Goal: Information Seeking & Learning: Learn about a topic

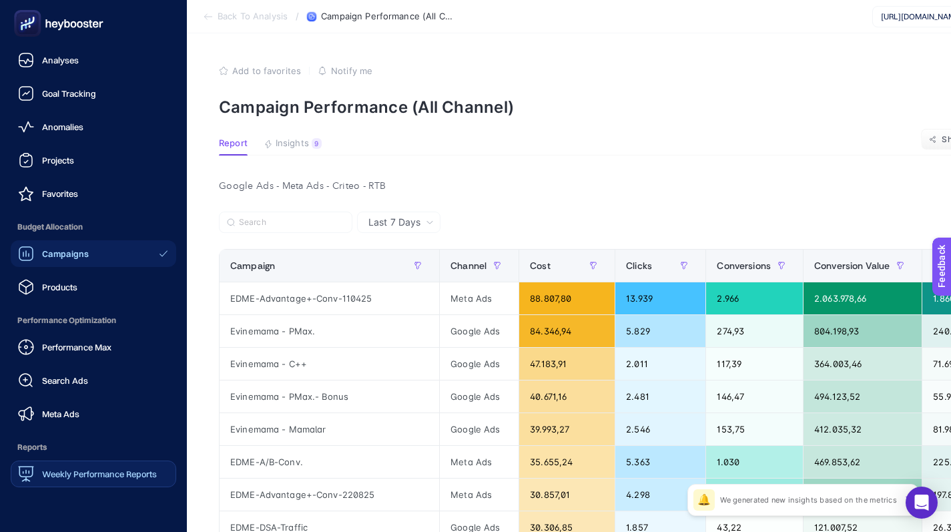
click at [100, 471] on span "Weekly Performance Reports" at bounding box center [99, 473] width 115 height 11
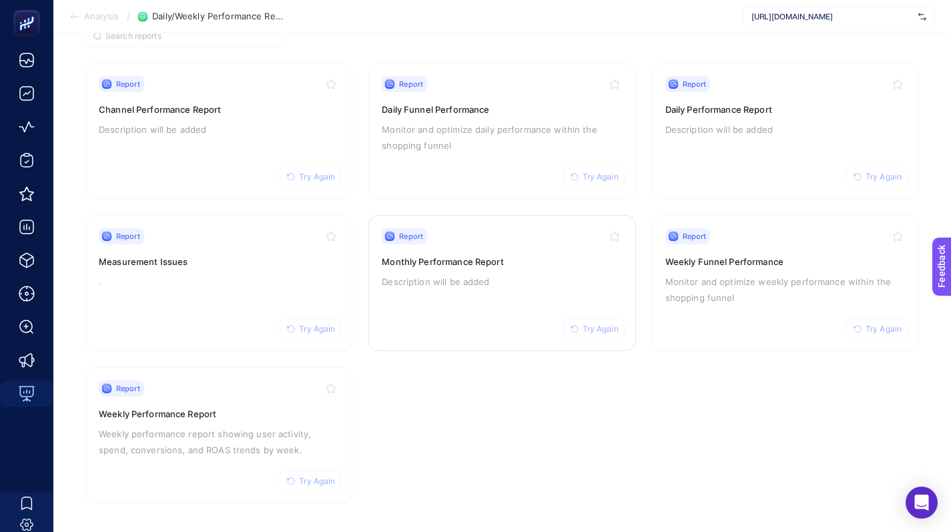
scroll to position [123, 0]
click at [522, 259] on h3 "Monthly Performance Report" at bounding box center [502, 259] width 240 height 13
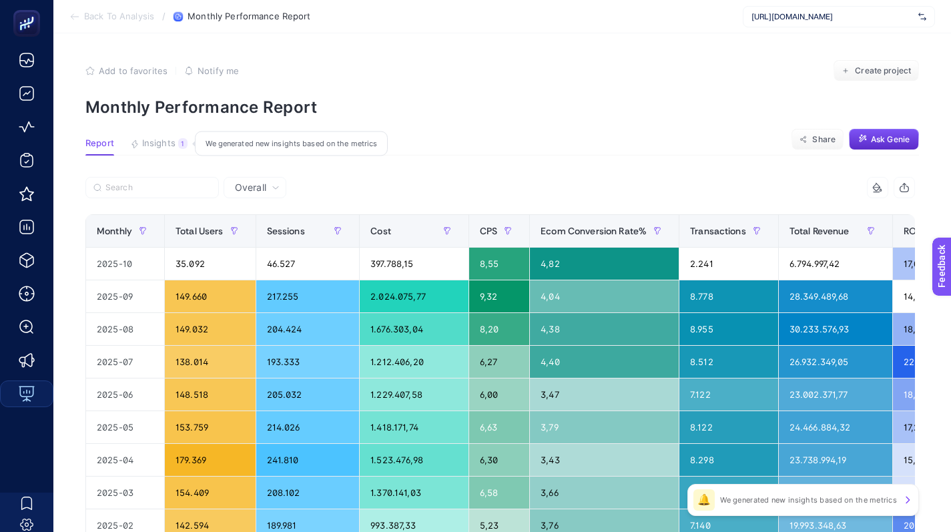
click at [178, 147] on div "1" at bounding box center [182, 143] width 9 height 11
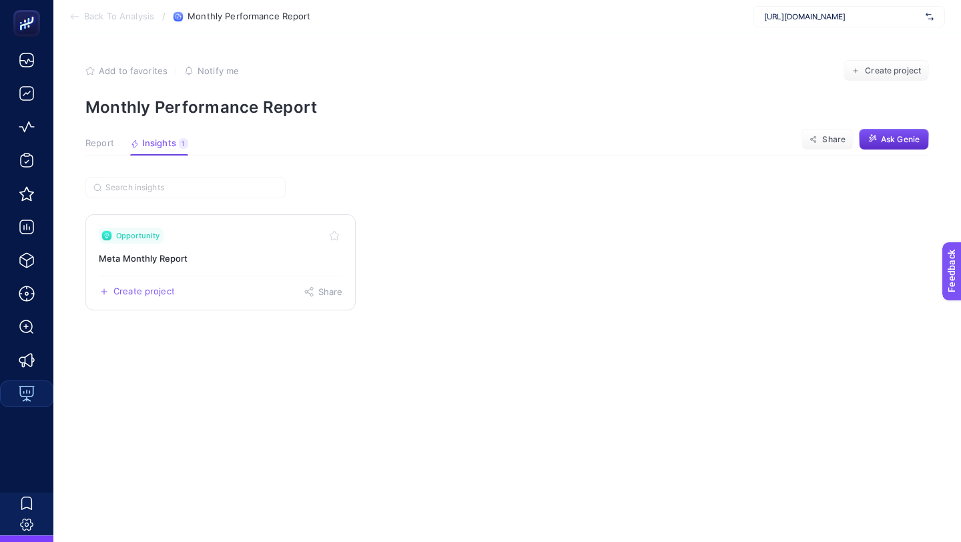
click at [286, 257] on h3 "Meta Monthly Report" at bounding box center [220, 257] width 243 height 13
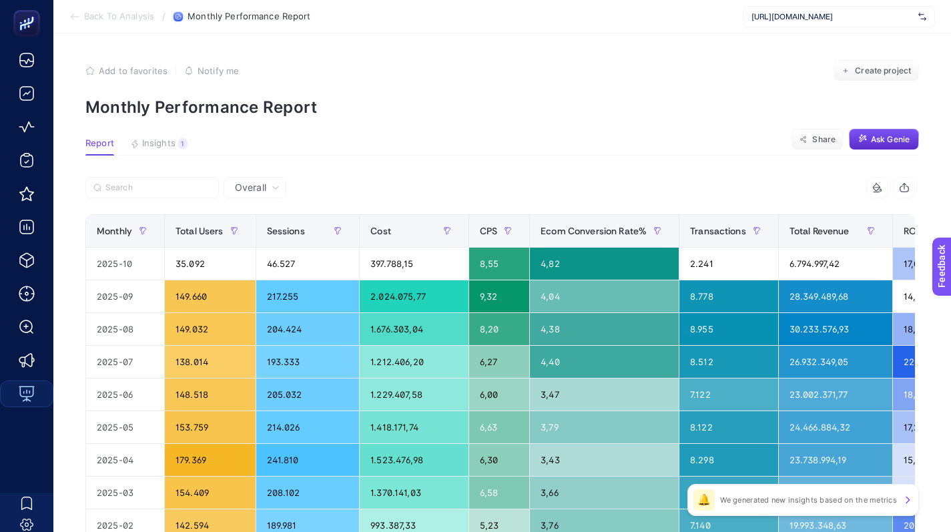
click at [103, 20] on span "Back To Analysis" at bounding box center [119, 16] width 70 height 11
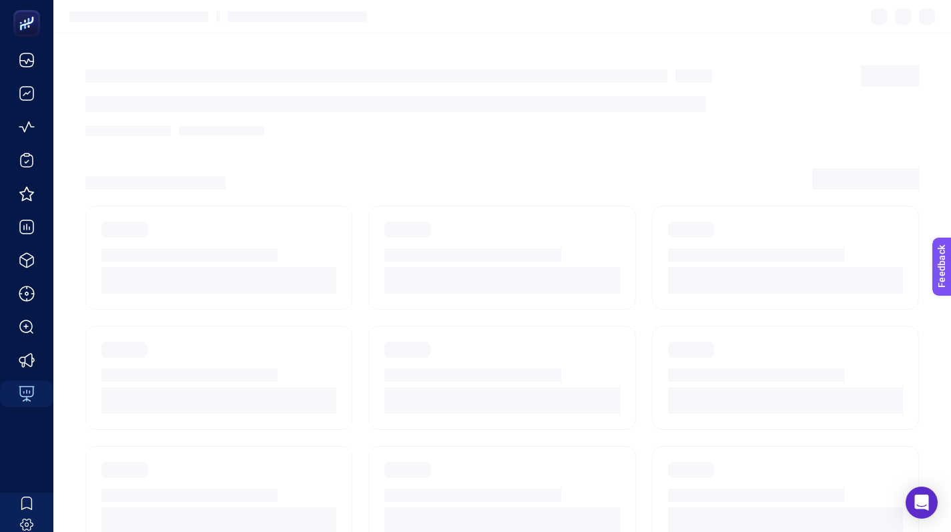
scroll to position [123, 0]
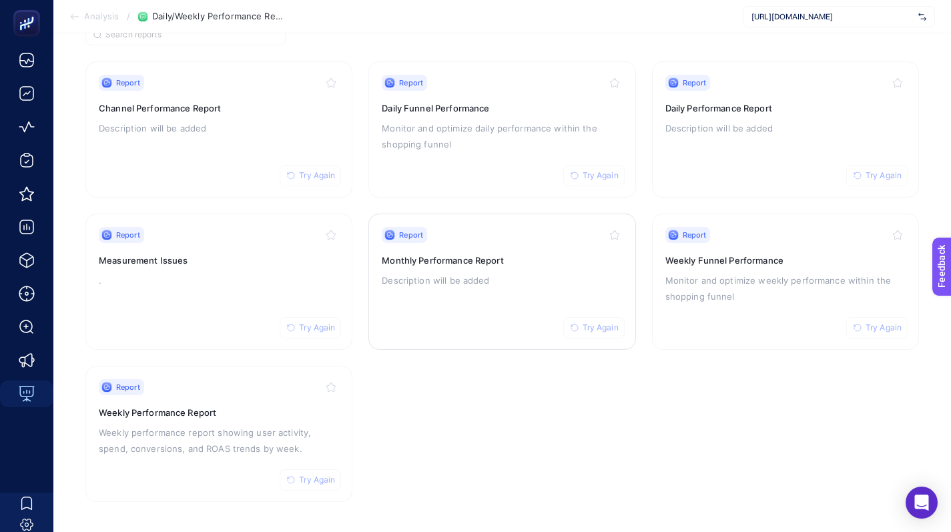
click at [465, 260] on h3 "Monthly Performance Report" at bounding box center [502, 259] width 240 height 13
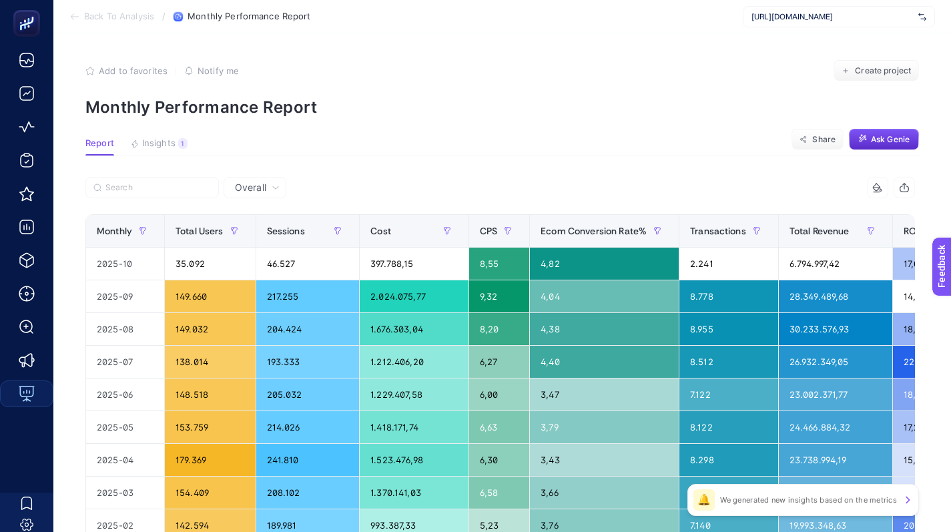
click at [165, 134] on article "Add to favorites false Notify me Create project Monthly Performance Report Repo…" at bounding box center [501, 440] width 897 height 814
click at [165, 142] on span "Insights" at bounding box center [158, 143] width 33 height 11
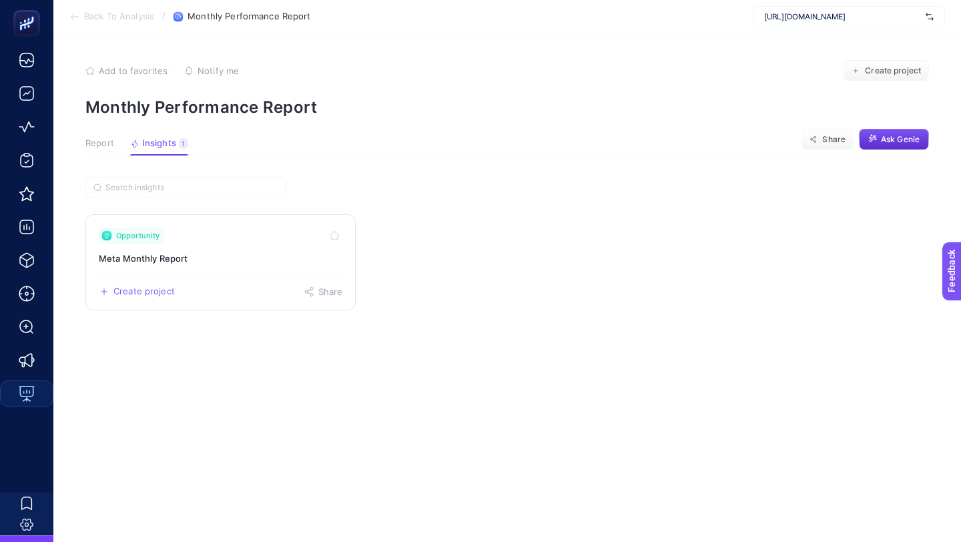
click at [178, 240] on div "Opportunity" at bounding box center [220, 235] width 243 height 16
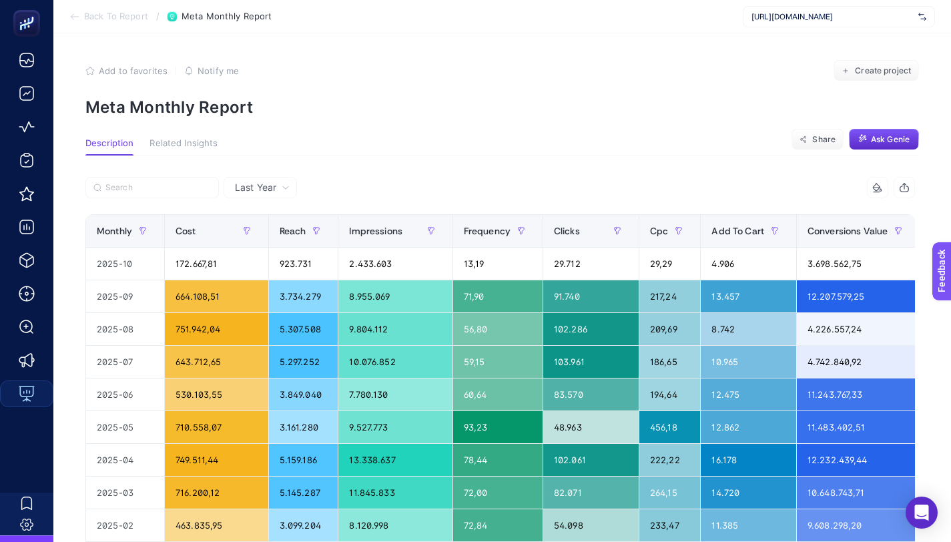
click at [875, 33] on section "Back To Report / Meta Monthly Report https://www.edme.com.tr/" at bounding box center [501, 16] width 897 height 33
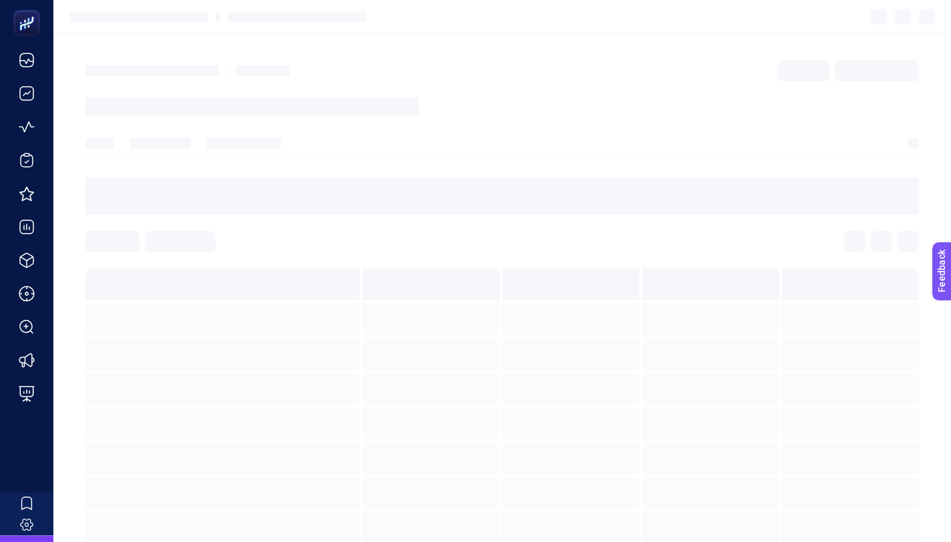
click at [583, 233] on div at bounding box center [501, 241] width 833 height 21
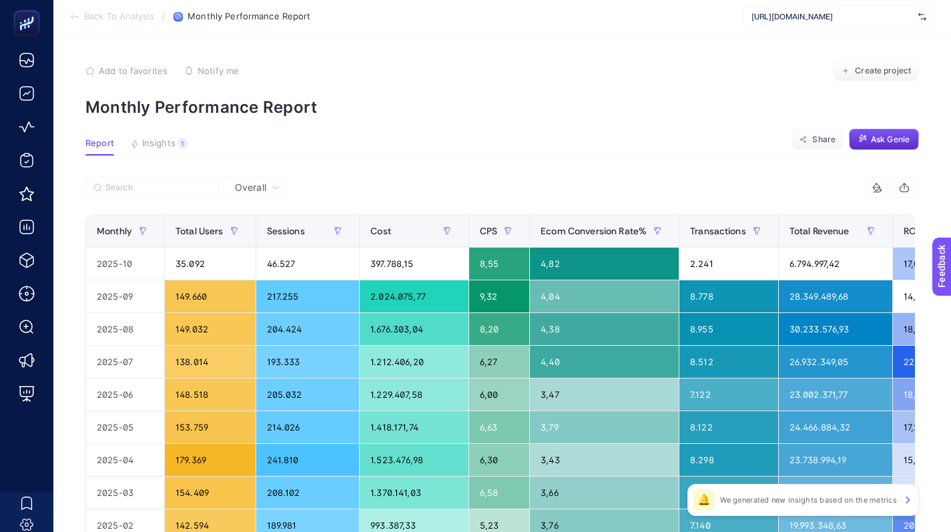
scroll to position [0, 6]
click at [145, 146] on span "Insights" at bounding box center [158, 143] width 33 height 11
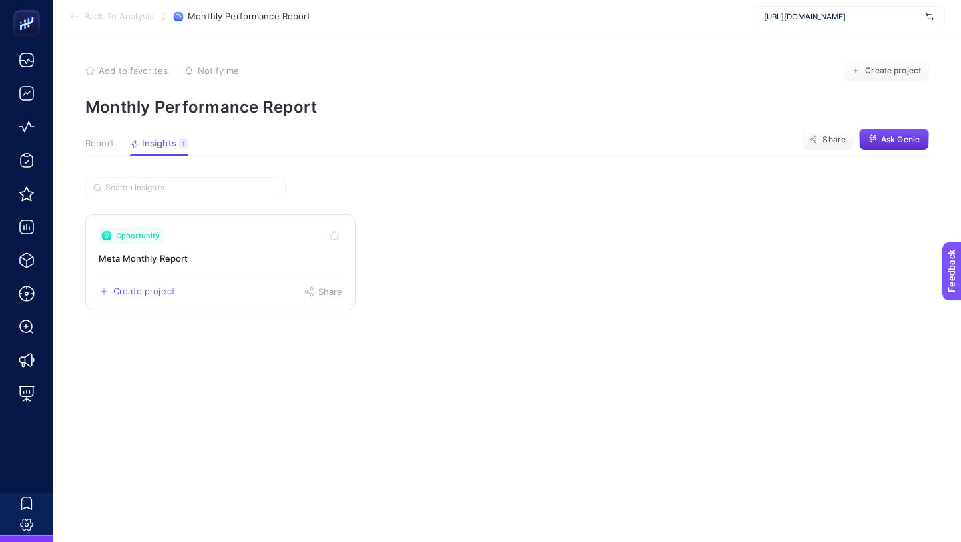
click at [202, 242] on div "Opportunity" at bounding box center [220, 235] width 243 height 16
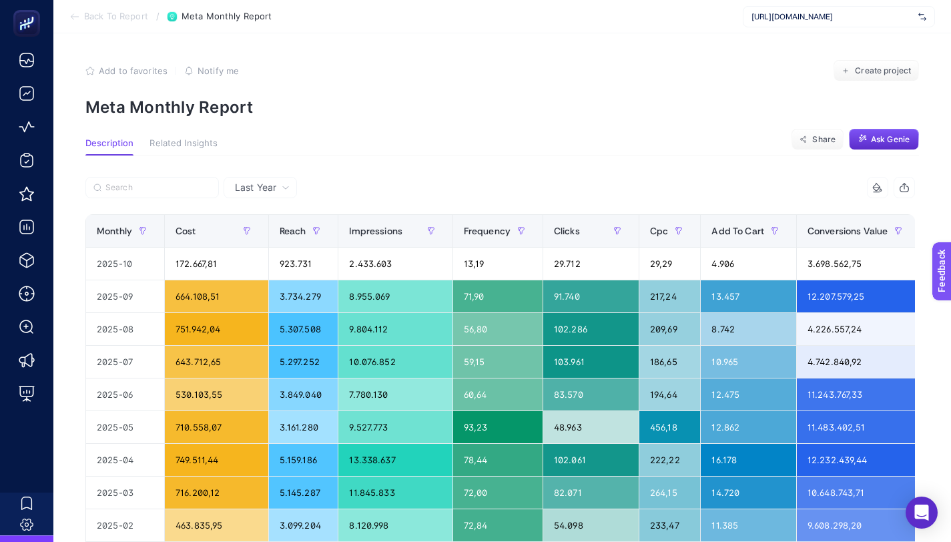
click at [123, 16] on span "Back To Report" at bounding box center [116, 16] width 64 height 11
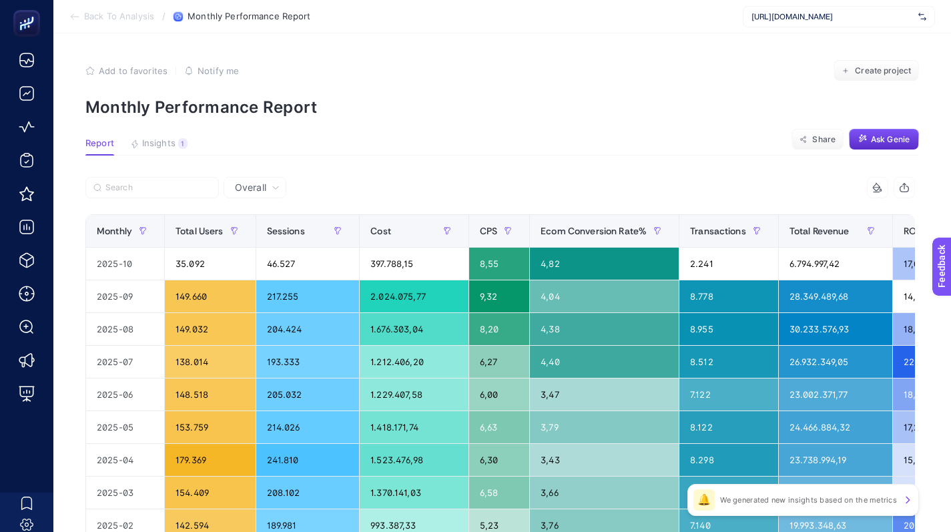
scroll to position [123, 0]
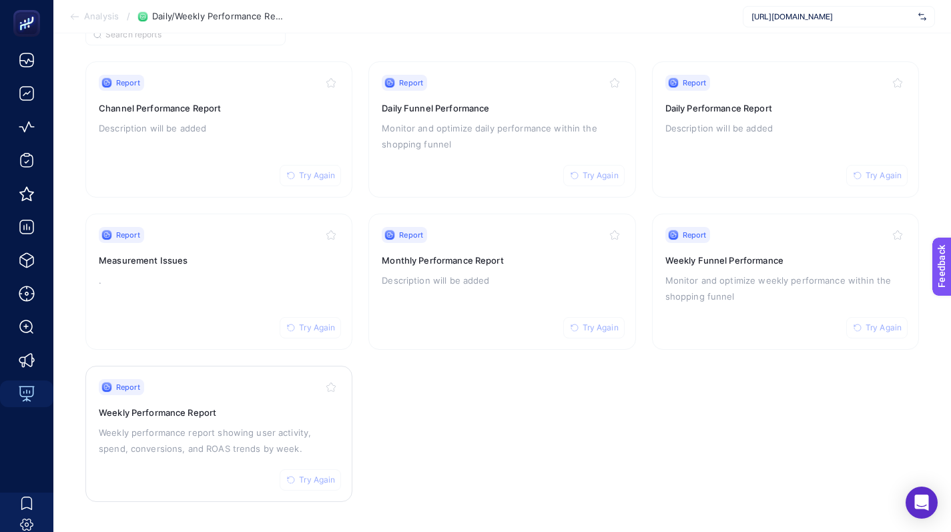
click at [276, 420] on div "Report Try Again Weekly Performance Report Weekly performance report showing us…" at bounding box center [219, 433] width 240 height 109
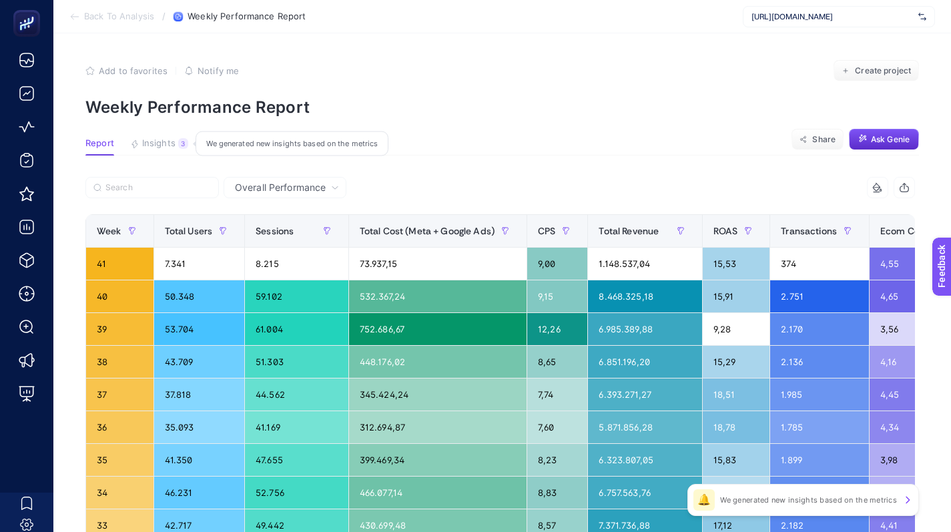
click at [149, 144] on span "Insights" at bounding box center [158, 143] width 33 height 11
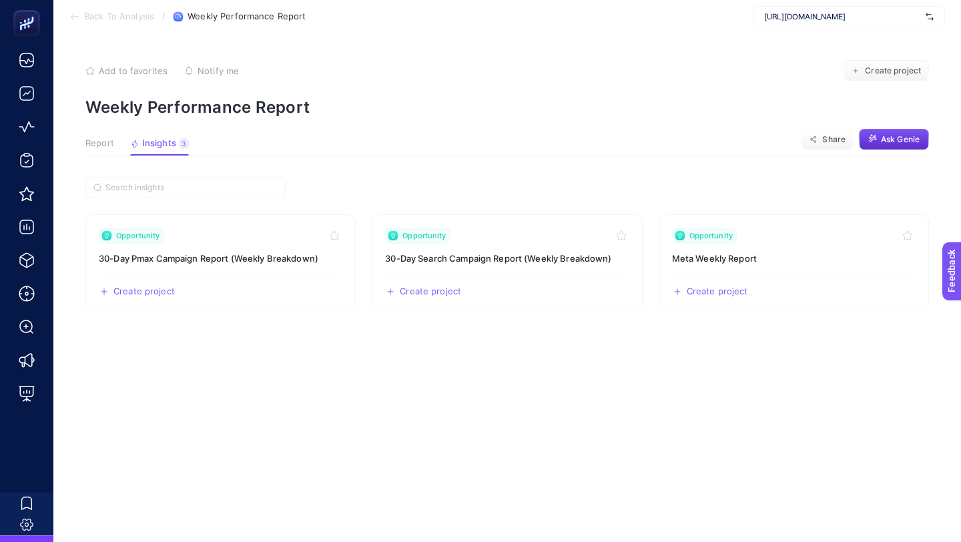
click at [833, 6] on div "[URL][DOMAIN_NAME]" at bounding box center [848, 16] width 192 height 21
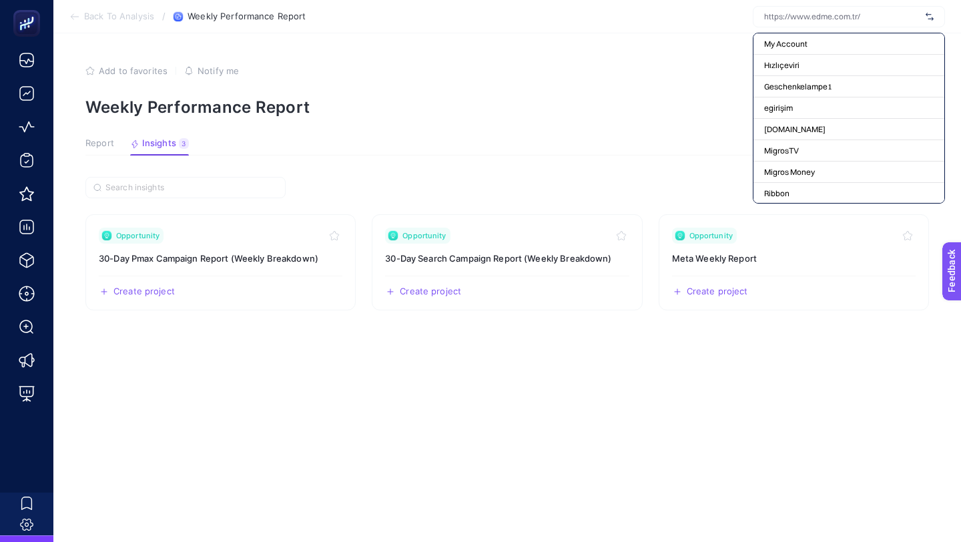
click at [824, 9] on div at bounding box center [848, 16] width 192 height 21
click at [806, 43] on span "My Account" at bounding box center [785, 44] width 43 height 11
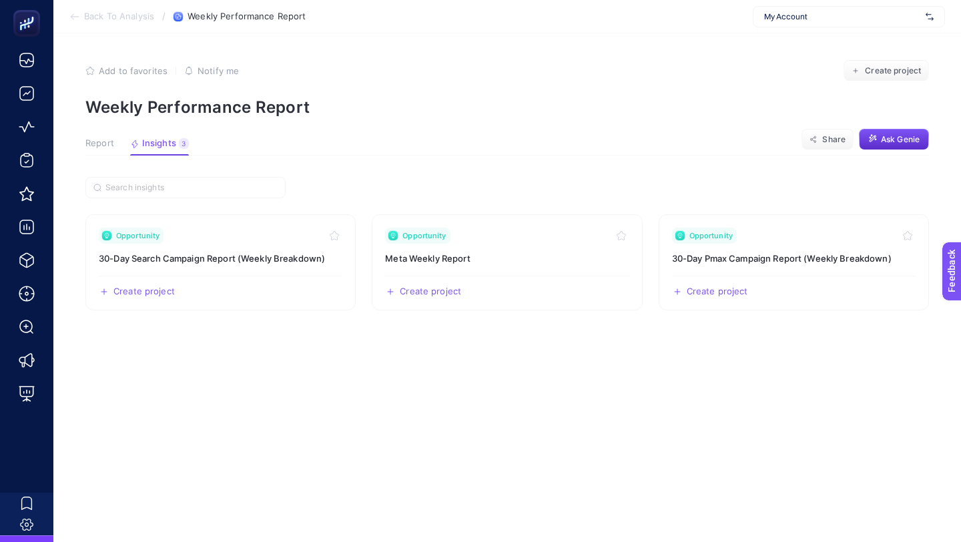
click at [772, 18] on span "My Account" at bounding box center [842, 16] width 156 height 11
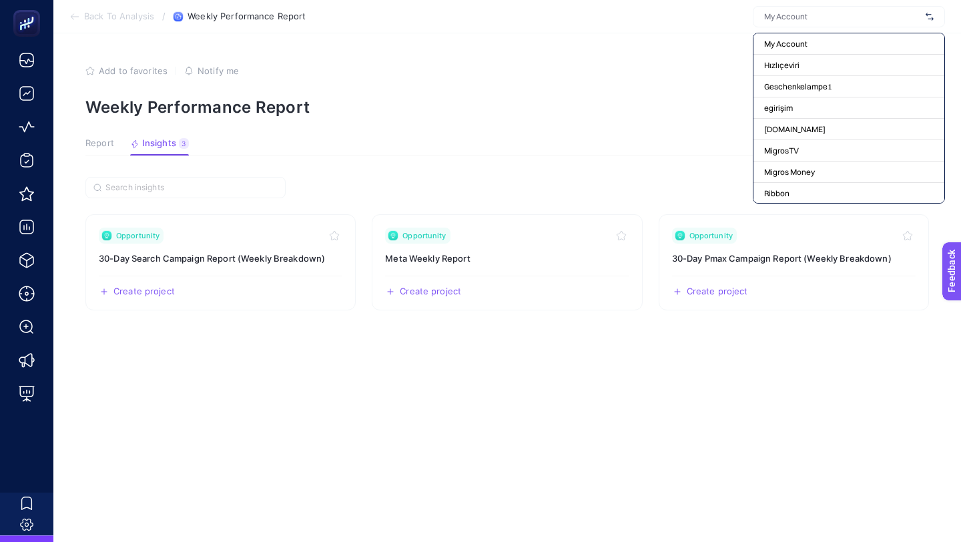
click at [620, 124] on article "Add to favorites false Notify me Create project Weekly Performance Report Repor…" at bounding box center [506, 287] width 907 height 508
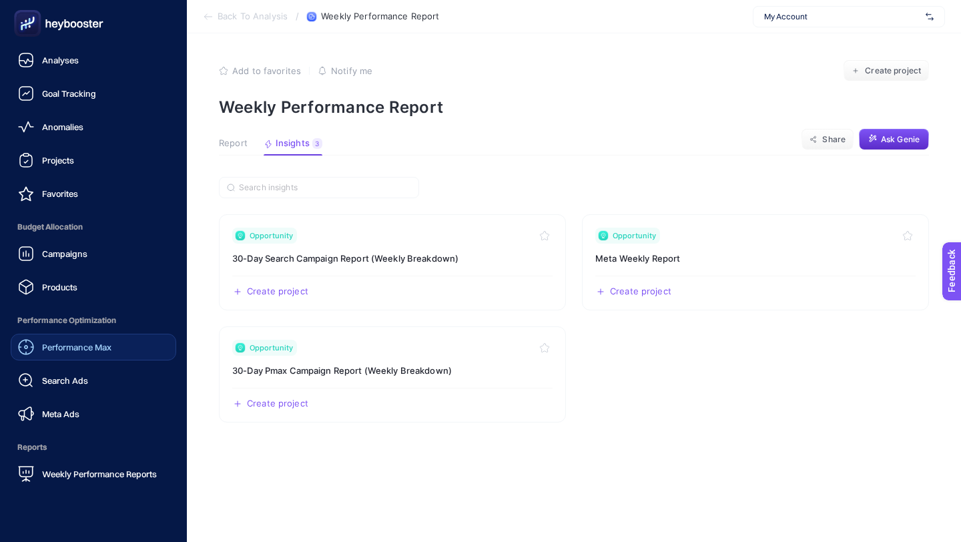
click at [89, 354] on div "Performance Max" at bounding box center [64, 347] width 93 height 16
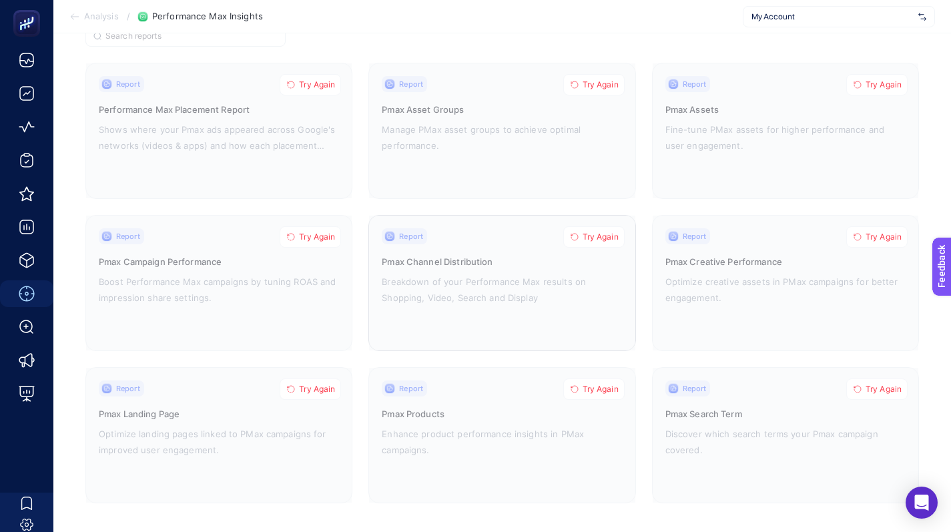
scroll to position [123, 0]
click at [324, 233] on span "Try Again" at bounding box center [317, 235] width 36 height 11
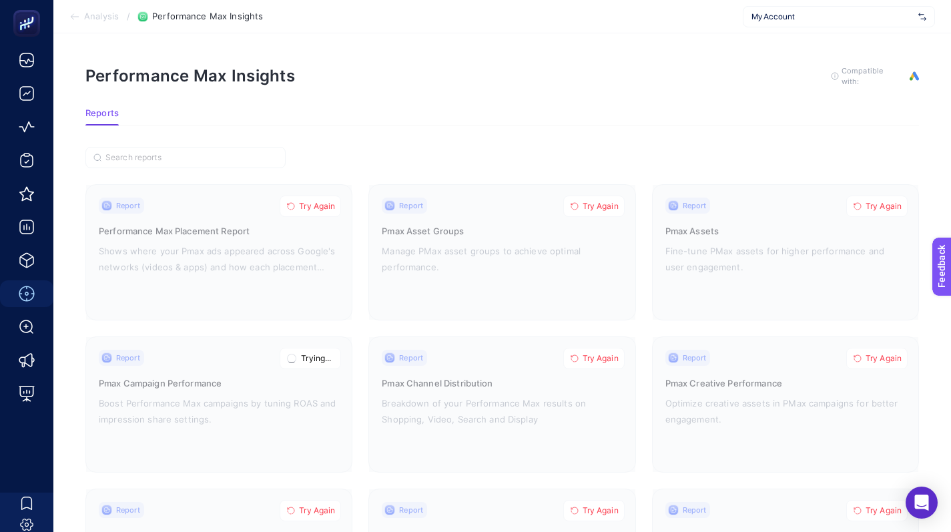
click at [768, 27] on div "My Account" at bounding box center [838, 16] width 192 height 21
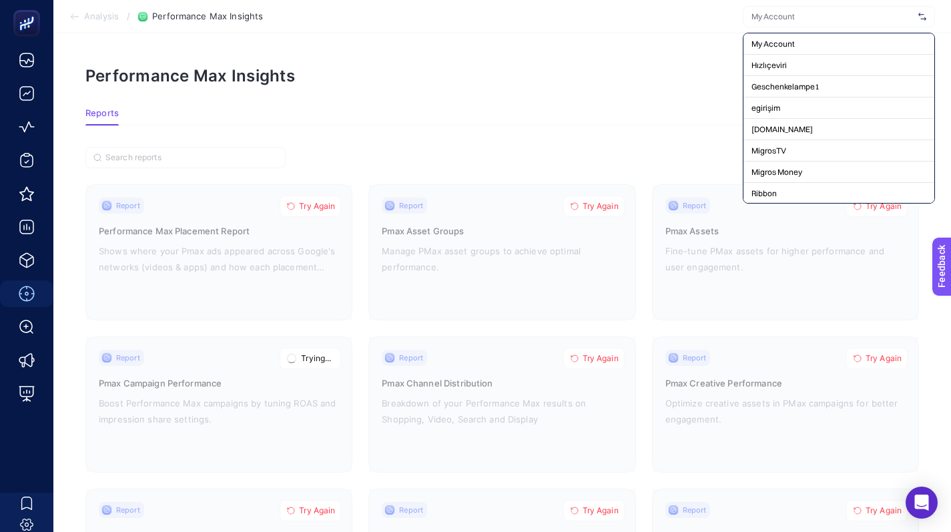
click at [768, 21] on input "text" at bounding box center [831, 16] width 161 height 11
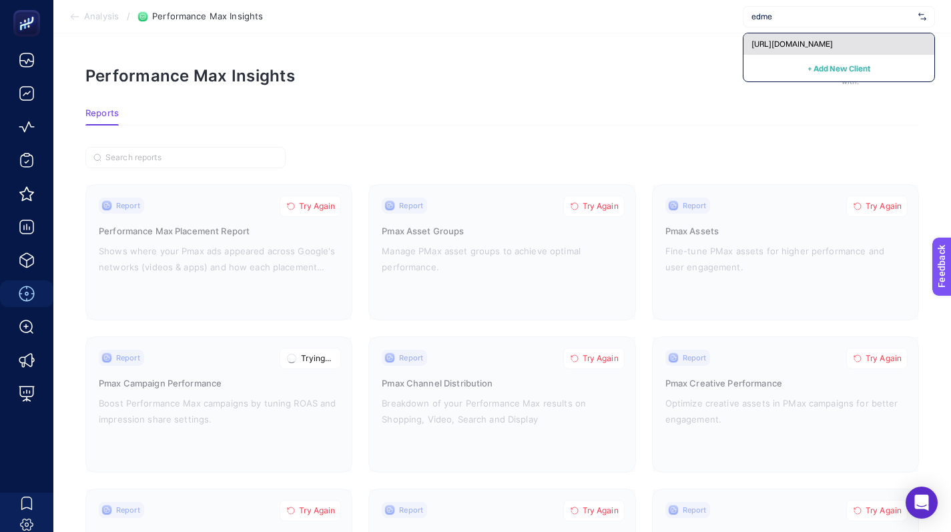
type input "edme"
click at [779, 49] on div "[URL][DOMAIN_NAME]" at bounding box center [838, 43] width 191 height 21
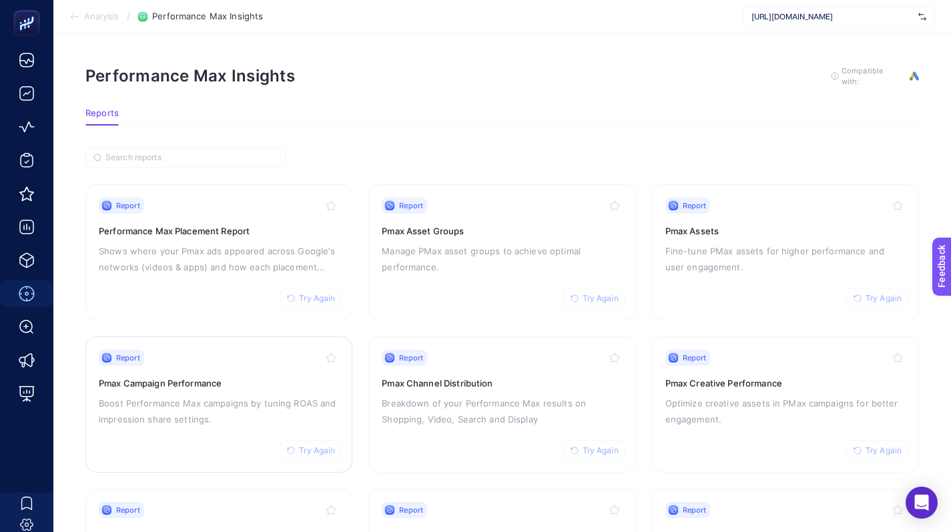
click at [245, 376] on h3 "Pmax Campaign Performance" at bounding box center [219, 382] width 240 height 13
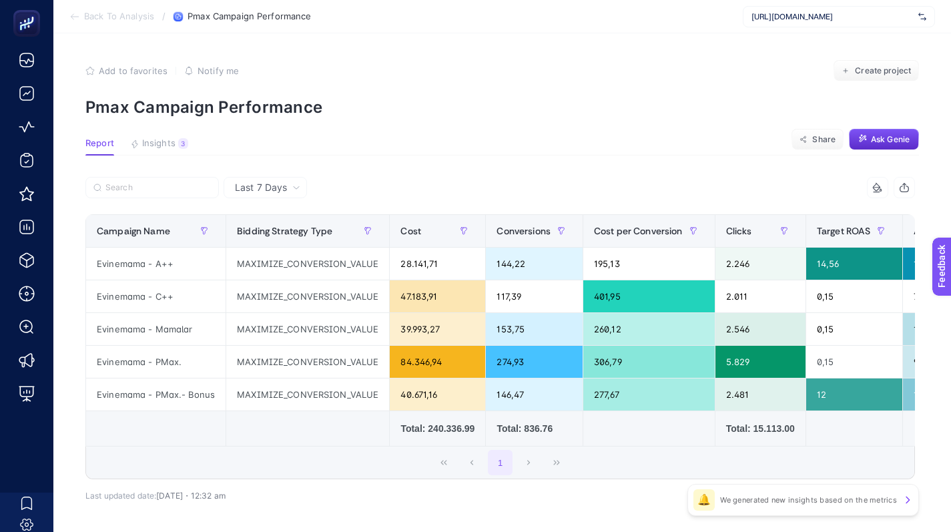
click at [159, 136] on article "Add to favorites false Notify me Create project Pmax Campaign Performance Repor…" at bounding box center [501, 309] width 897 height 552
click at [159, 139] on span "Insights" at bounding box center [158, 143] width 33 height 11
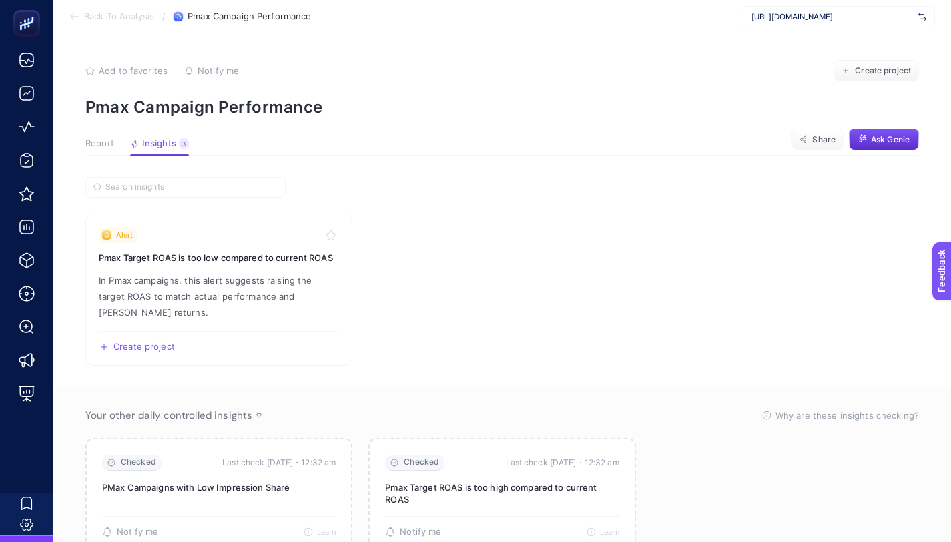
click at [802, 11] on span "[URL][DOMAIN_NAME]" at bounding box center [831, 16] width 161 height 11
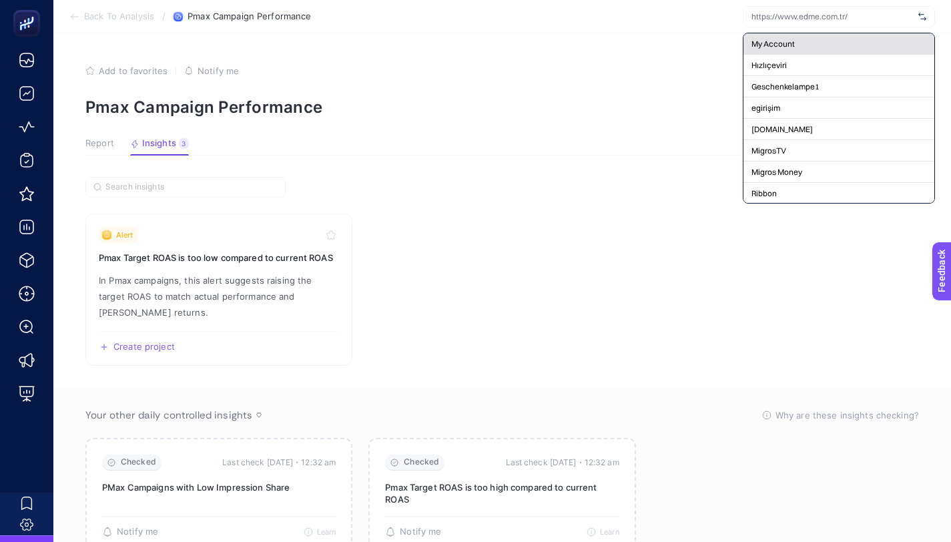
click at [790, 37] on div "My Account" at bounding box center [838, 43] width 191 height 21
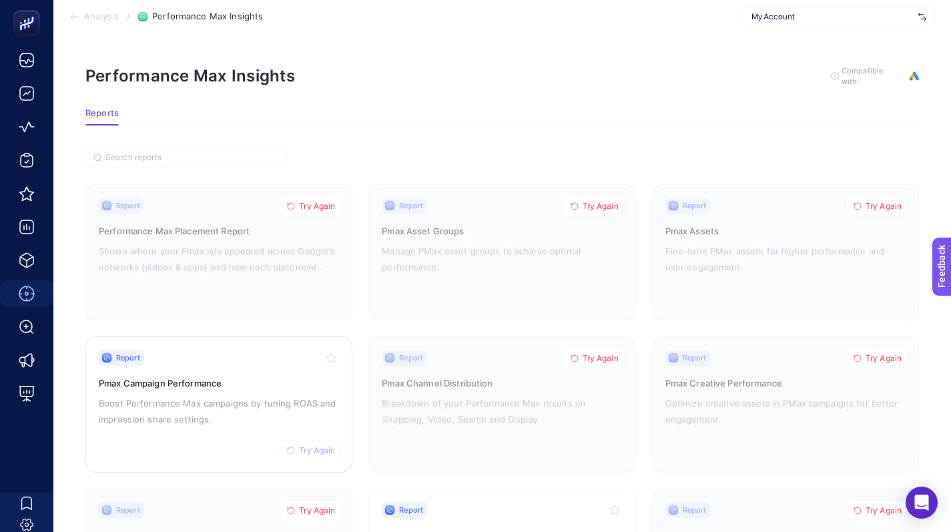
click at [298, 392] on div "Report Try Again Pmax Campaign Performance Boost Performance Max campaigns by t…" at bounding box center [219, 404] width 240 height 109
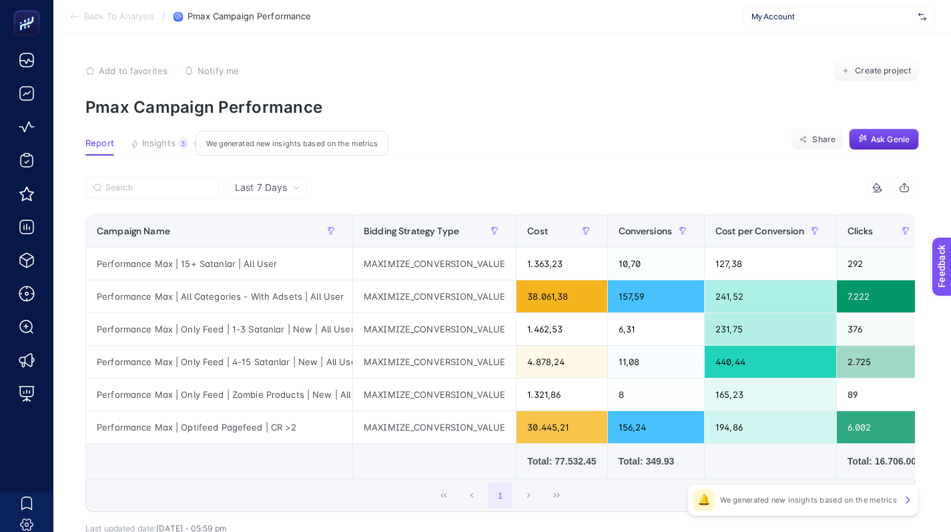
click at [173, 148] on span "Insights" at bounding box center [158, 143] width 33 height 11
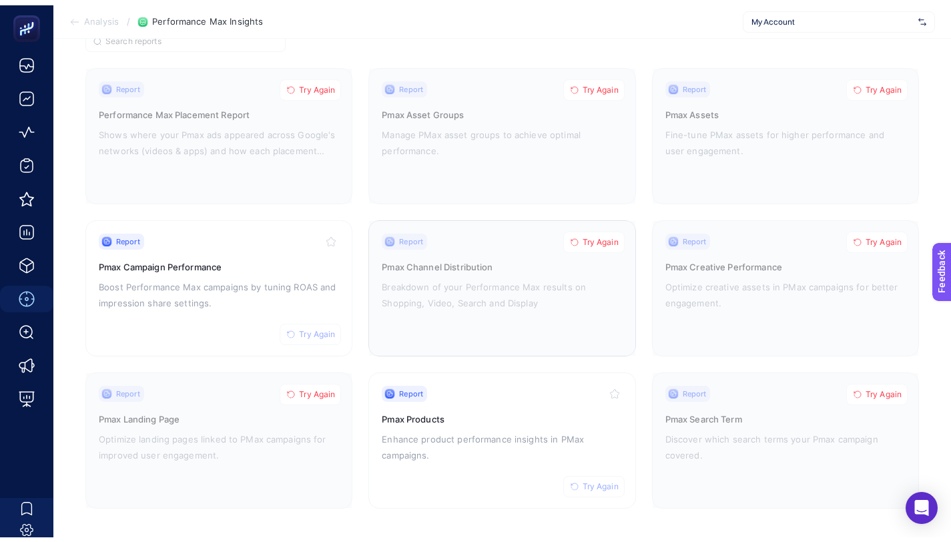
scroll to position [123, 0]
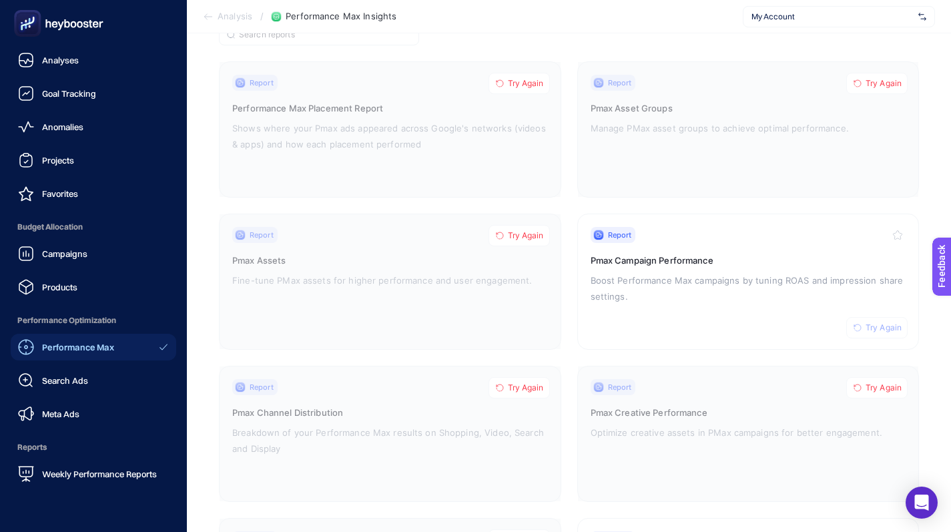
click at [87, 74] on ul "Analyses Goal Tracking Anomalies Projects Favorites Budget Allocation Campaigns…" at bounding box center [93, 267] width 165 height 440
click at [87, 71] on link "Analyses" at bounding box center [93, 60] width 165 height 27
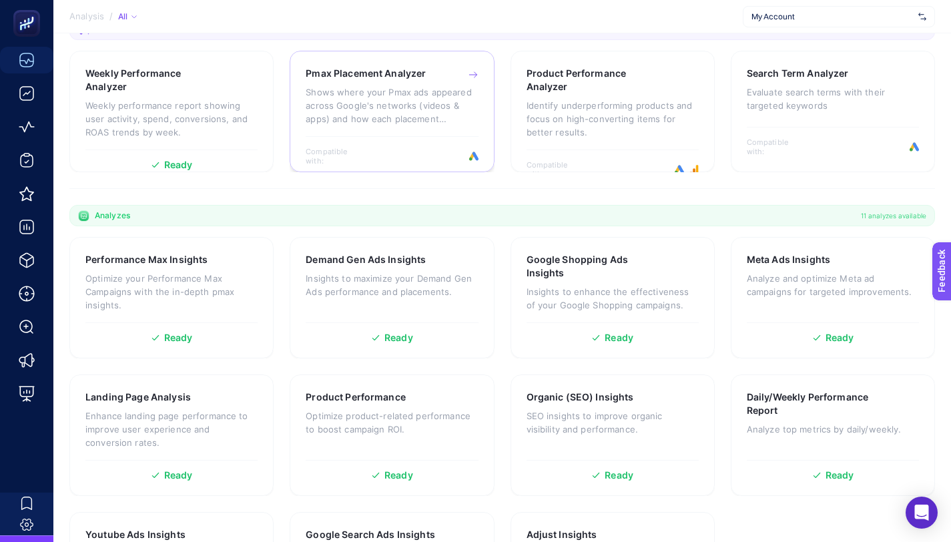
scroll to position [238, 0]
click at [182, 310] on p "Optimize your Performance Max Campaigns with the in-depth pmax insights." at bounding box center [171, 293] width 172 height 40
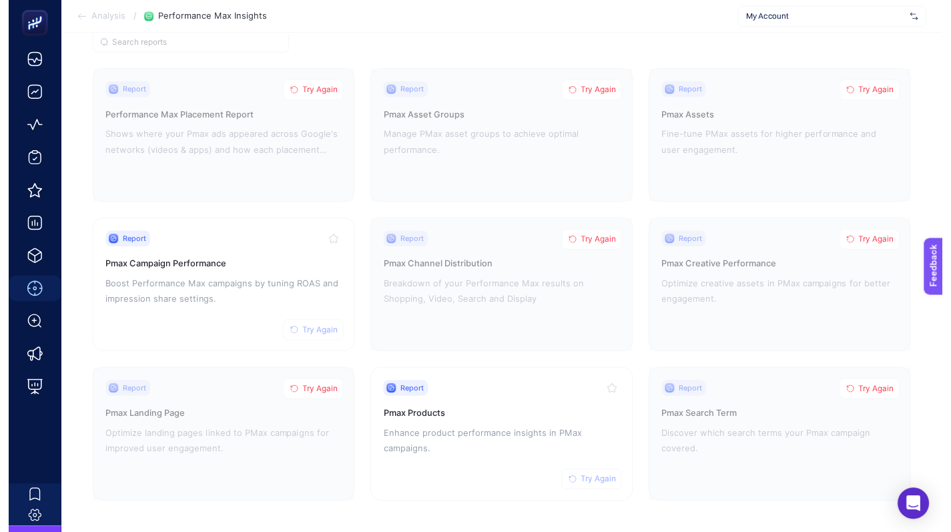
scroll to position [123, 0]
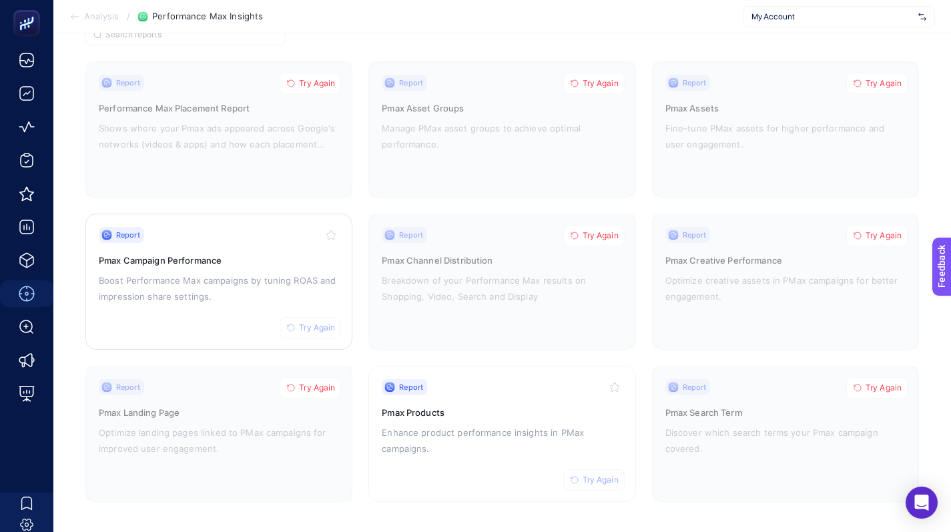
click at [314, 329] on span "Try Again" at bounding box center [317, 327] width 36 height 11
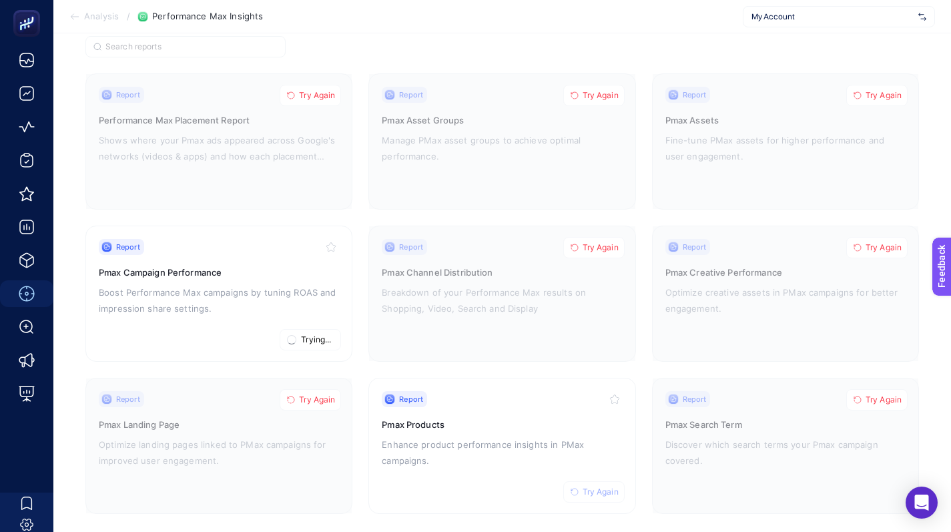
scroll to position [101, 0]
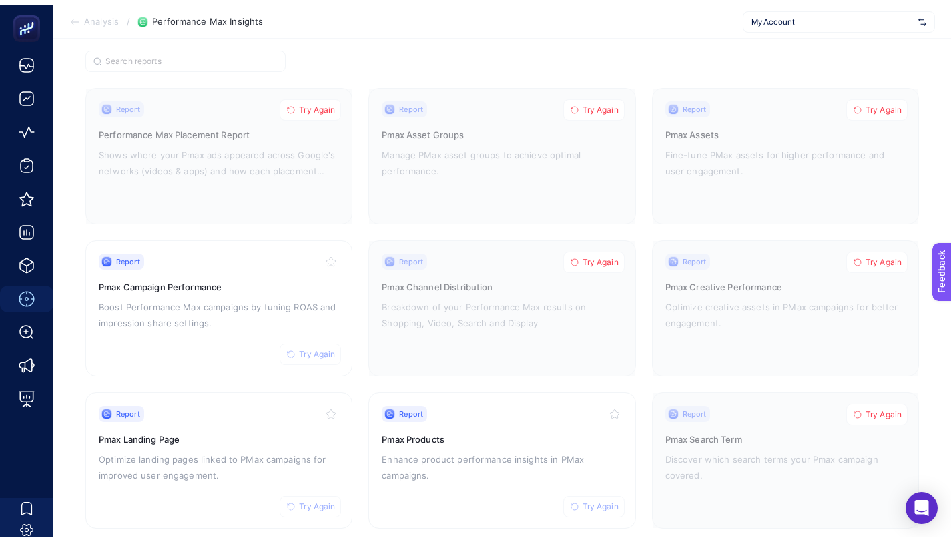
scroll to position [238, 0]
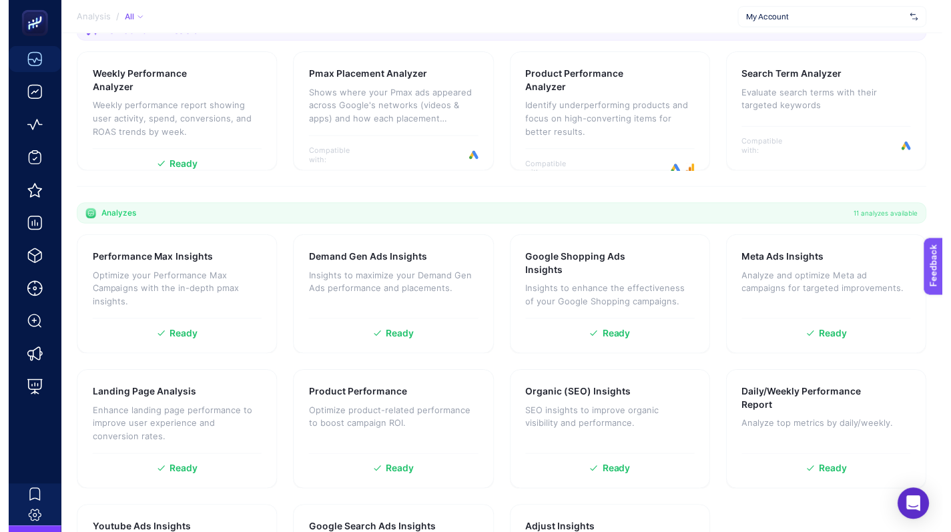
scroll to position [101, 0]
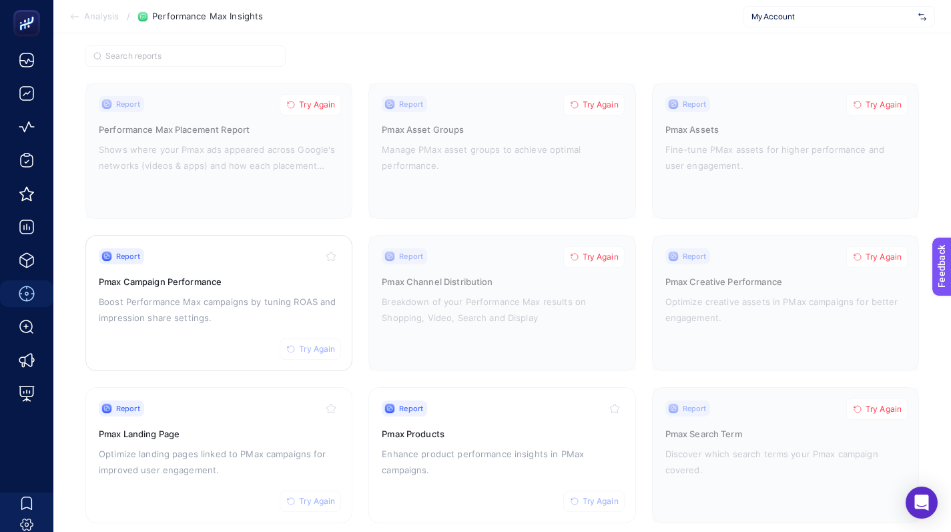
click at [272, 309] on p "Boost Performance Max campaigns by tuning ROAS and impression share settings." at bounding box center [219, 310] width 240 height 32
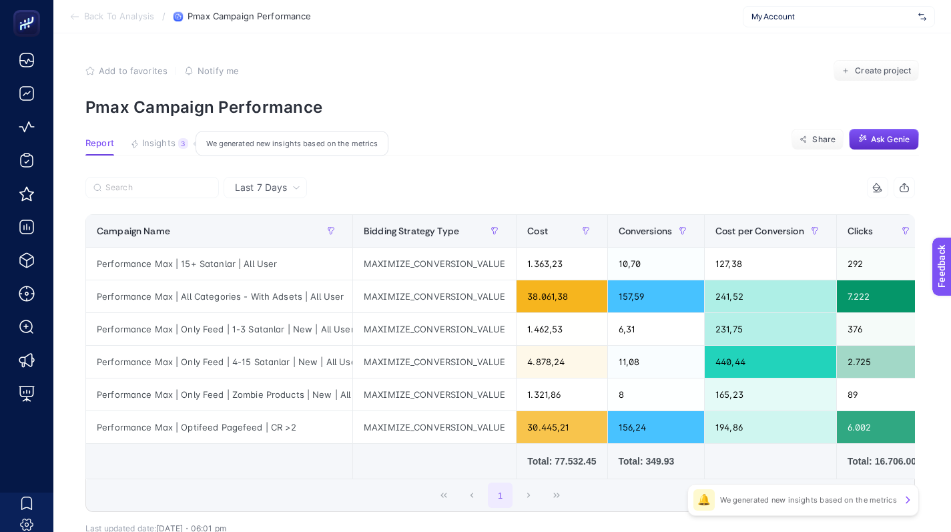
click at [167, 143] on span "Insights" at bounding box center [158, 143] width 33 height 11
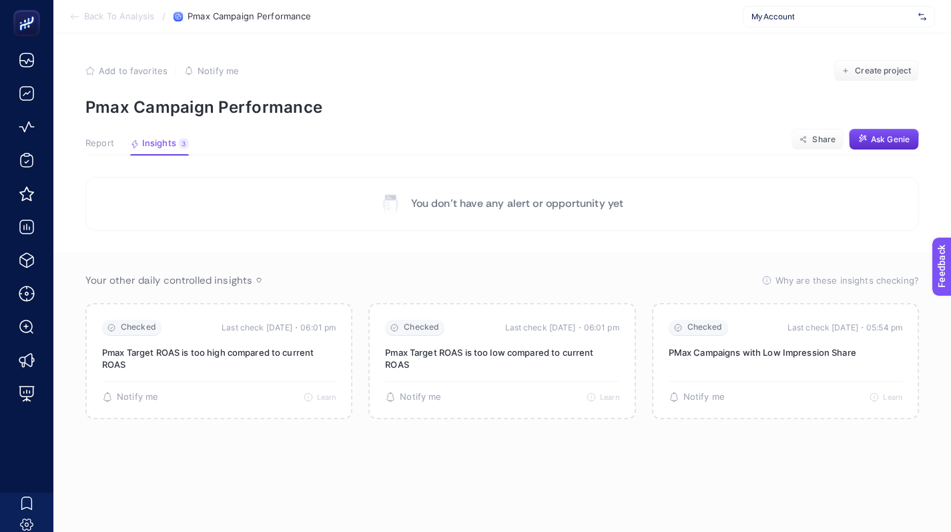
click at [799, 16] on span "My Account" at bounding box center [831, 16] width 161 height 11
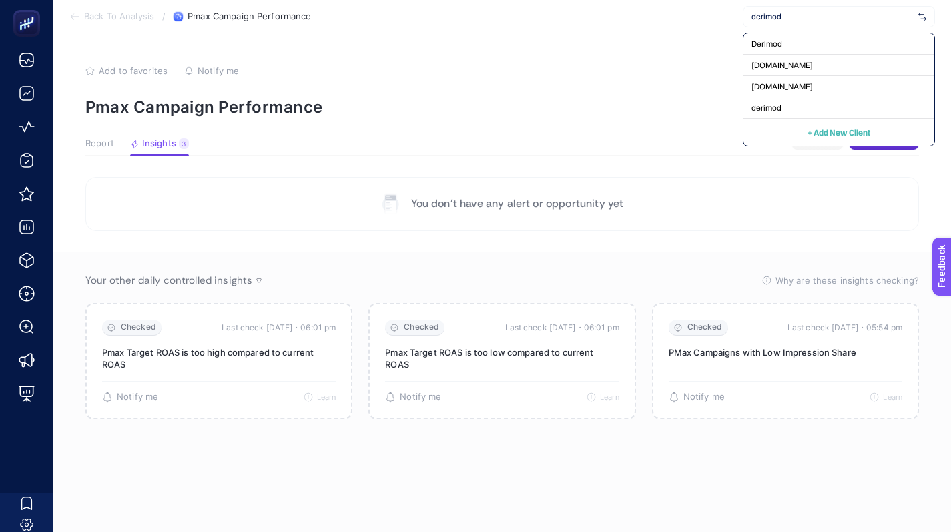
type input "derimod"
click at [833, 35] on div "Derimod" at bounding box center [838, 43] width 191 height 21
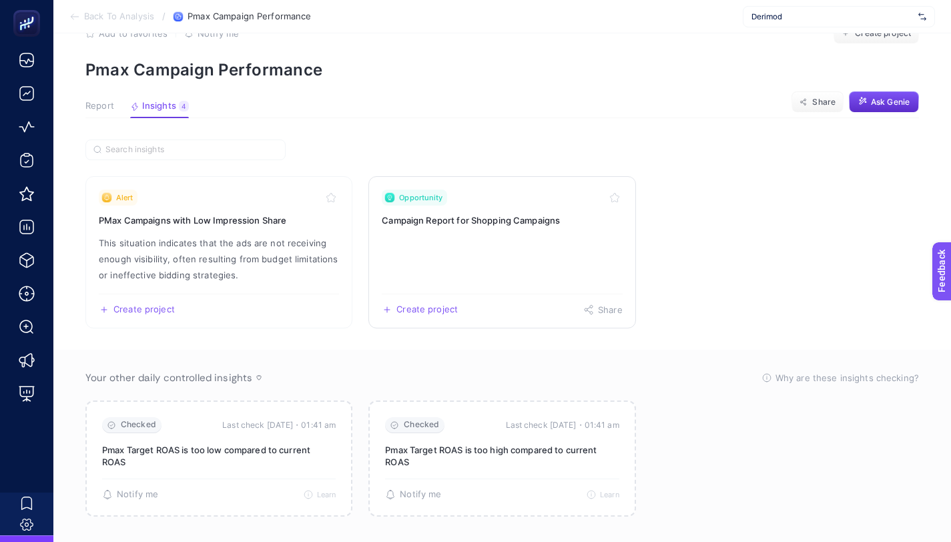
scroll to position [55, 0]
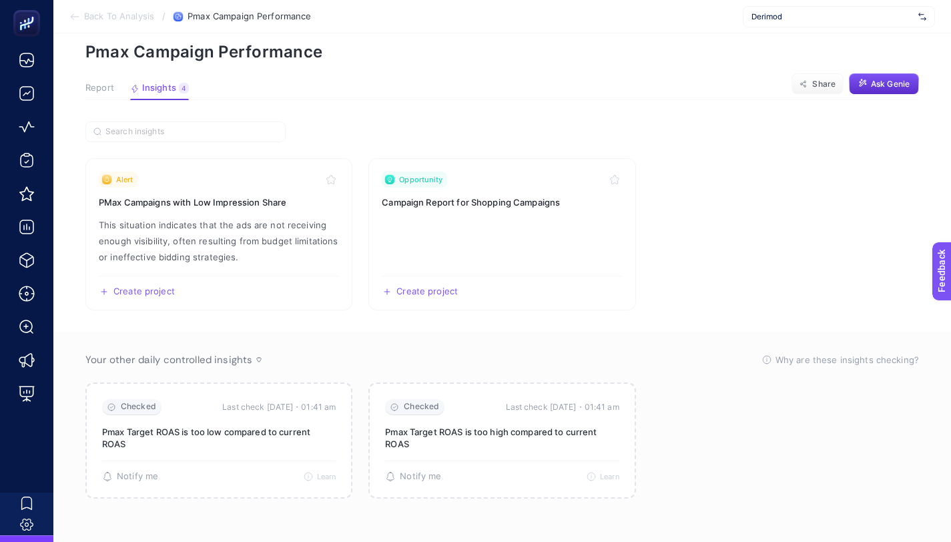
click at [762, 7] on div "Derimod" at bounding box center [838, 16] width 192 height 21
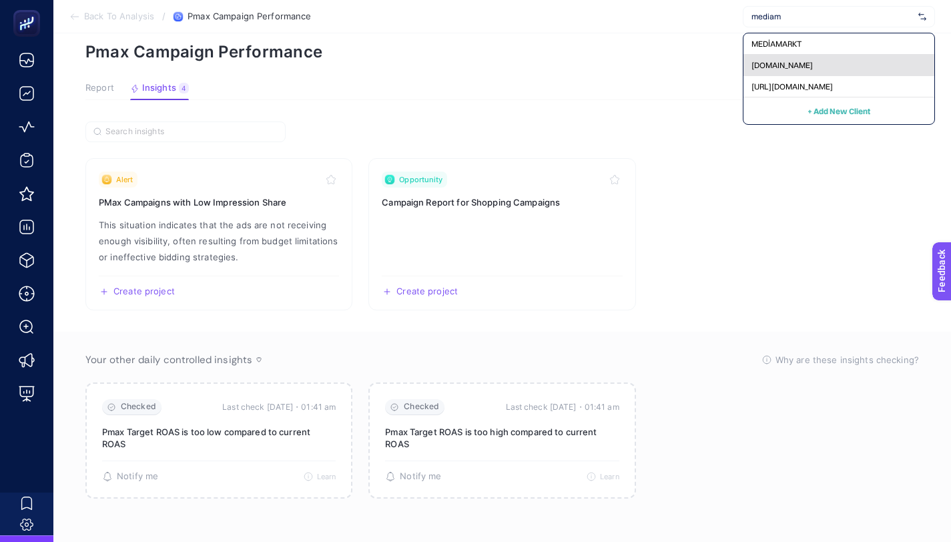
type input "mediam"
click at [771, 67] on span "[DOMAIN_NAME]" at bounding box center [781, 65] width 61 height 11
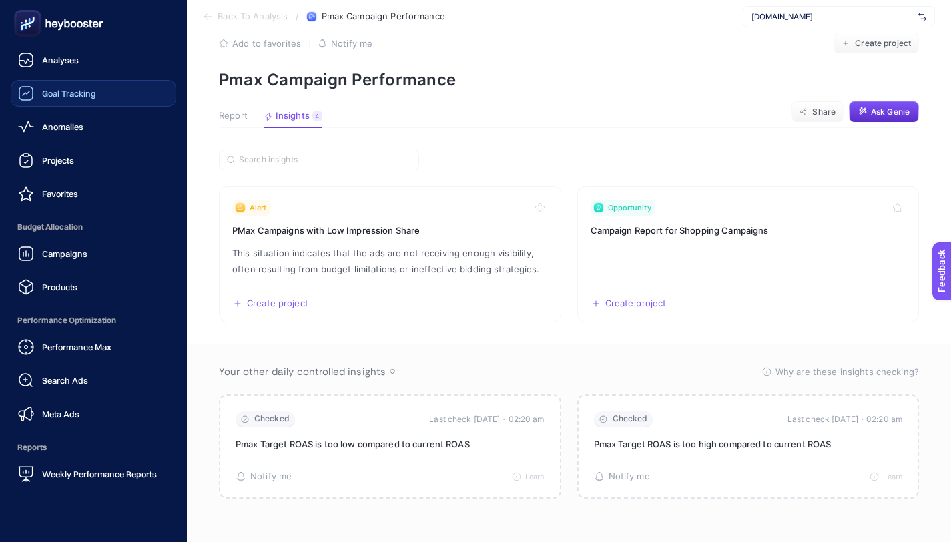
scroll to position [27, 0]
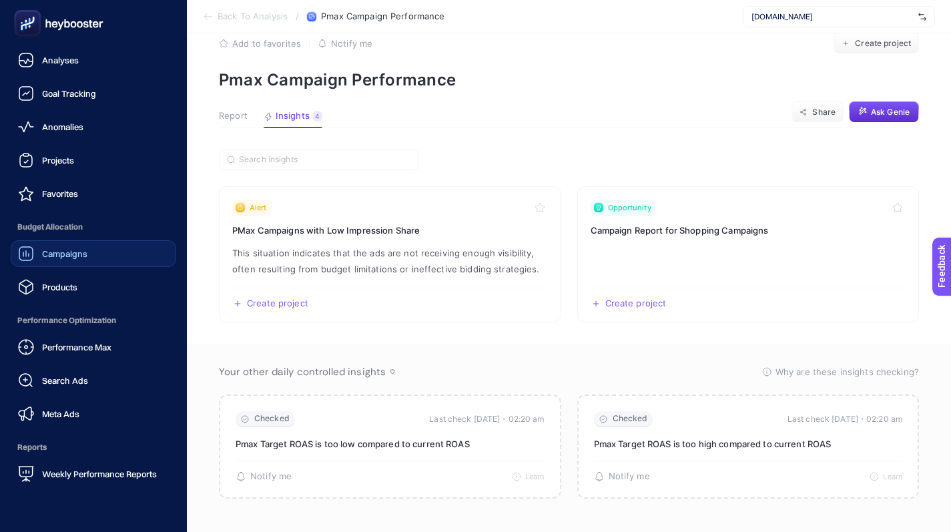
click at [87, 264] on link "Campaigns" at bounding box center [93, 253] width 165 height 27
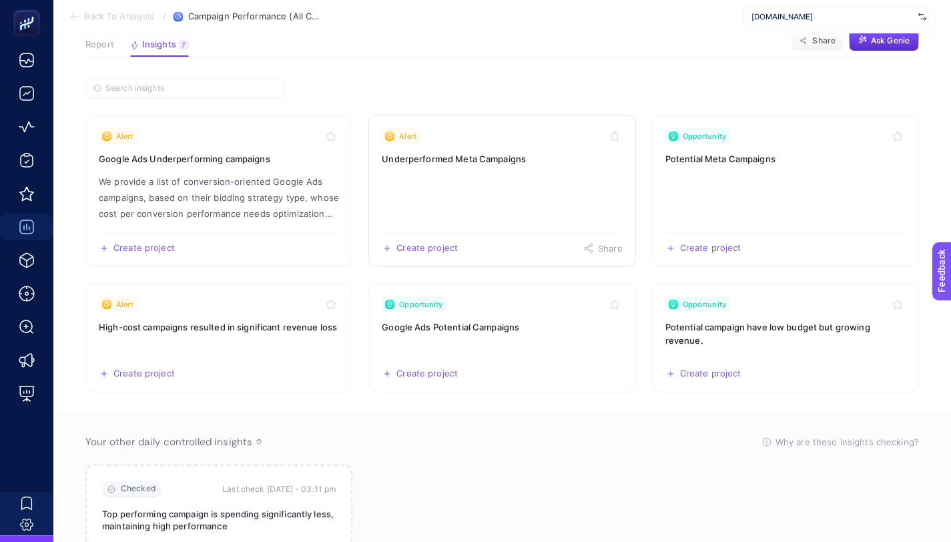
scroll to position [64, 0]
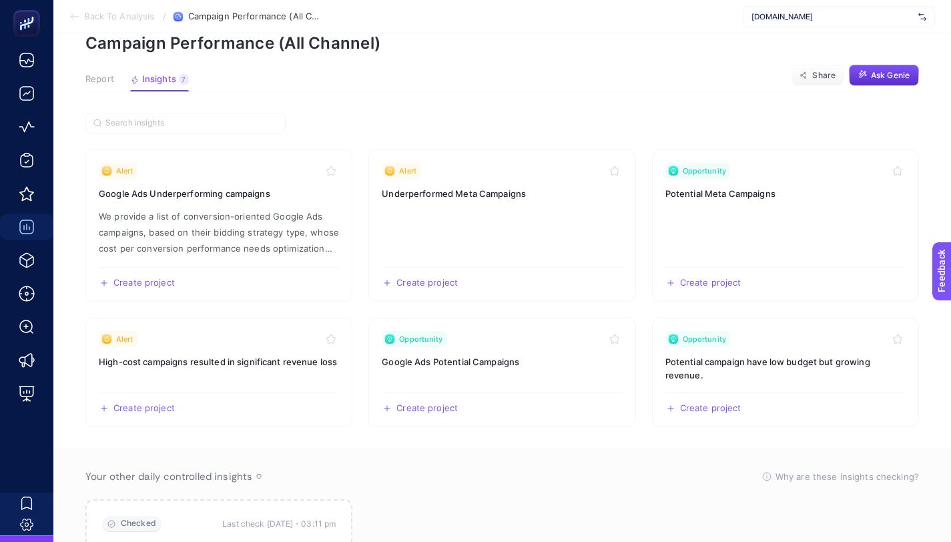
click at [89, 83] on span "Report" at bounding box center [99, 79] width 29 height 11
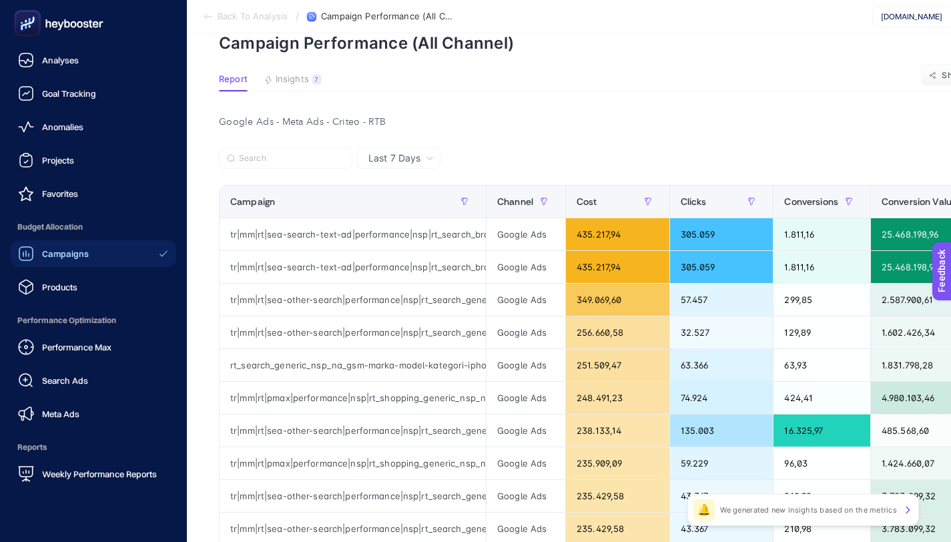
scroll to position [0, 0]
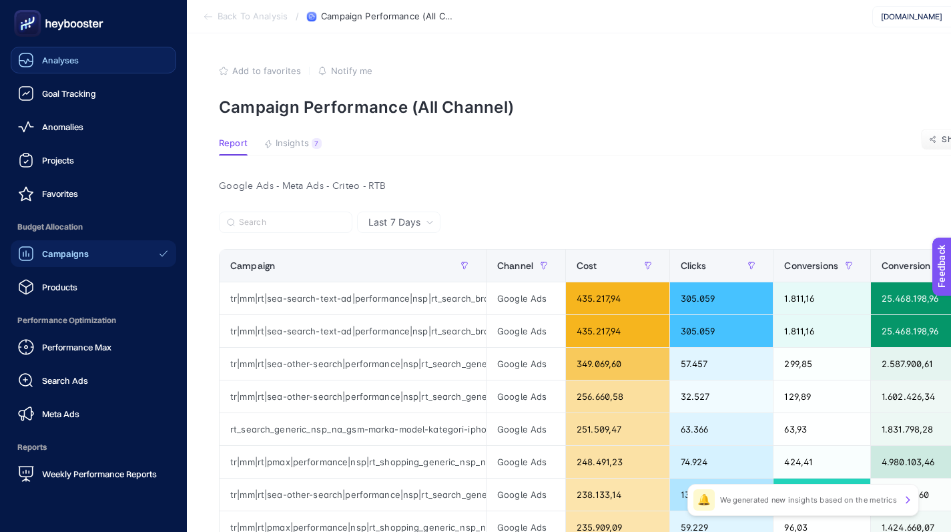
click at [102, 67] on link "Analyses" at bounding box center [93, 60] width 165 height 27
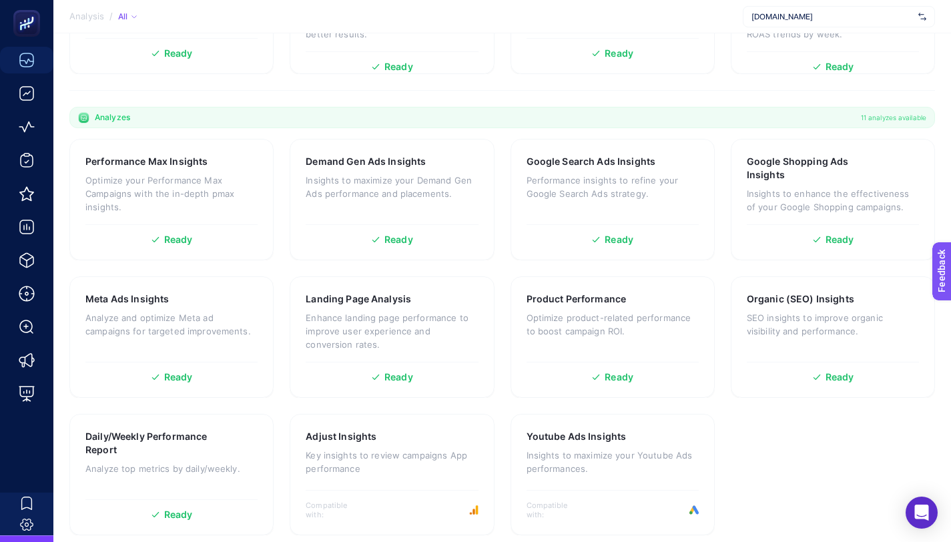
scroll to position [347, 0]
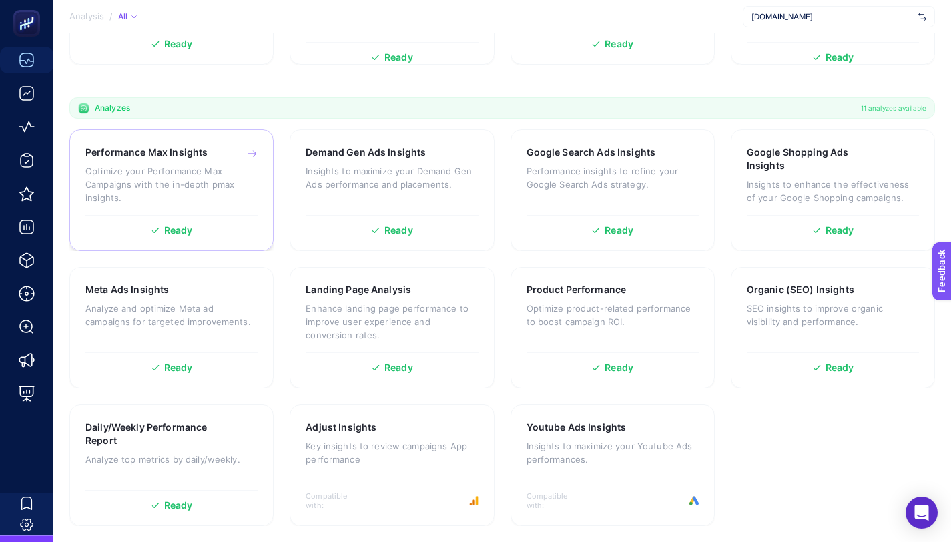
click at [238, 171] on p "Optimize your Performance Max Campaigns with the in-depth pmax insights." at bounding box center [171, 184] width 172 height 40
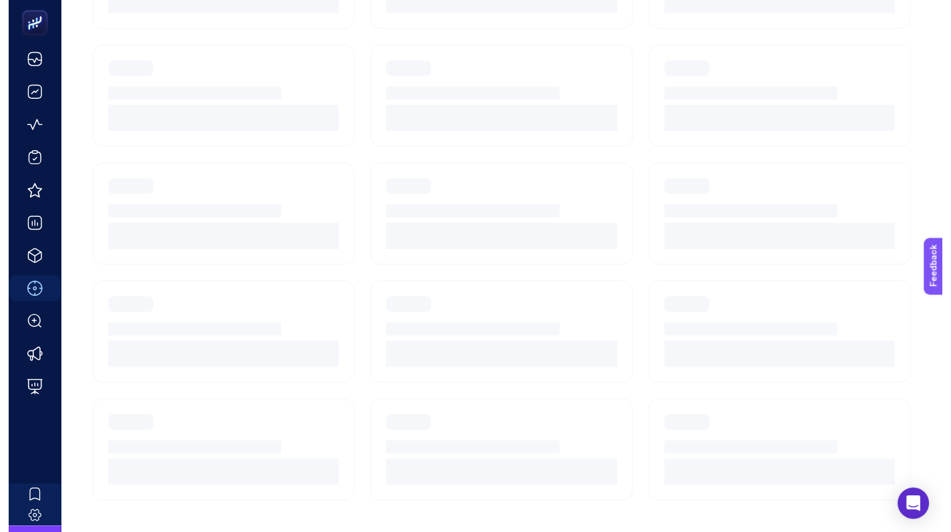
scroll to position [123, 0]
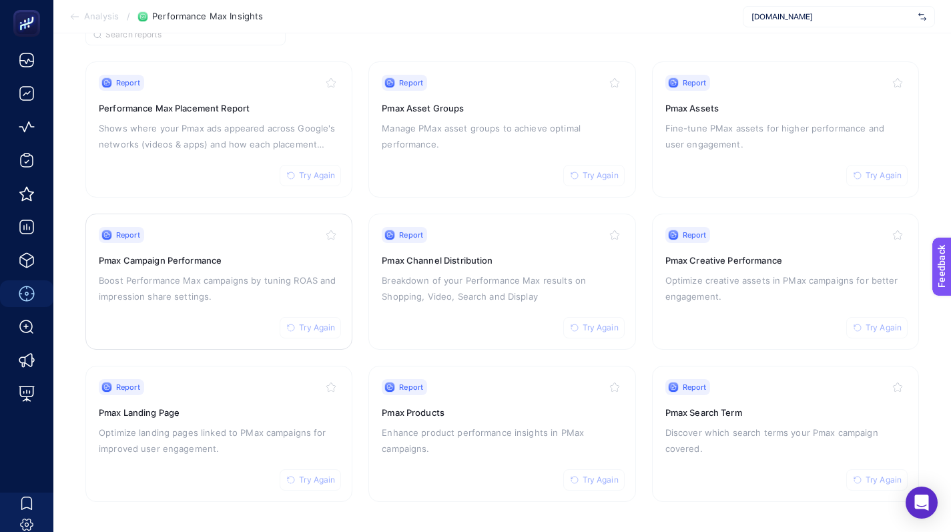
click at [243, 302] on p "Boost Performance Max campaigns by tuning ROAS and impression share settings." at bounding box center [219, 288] width 240 height 32
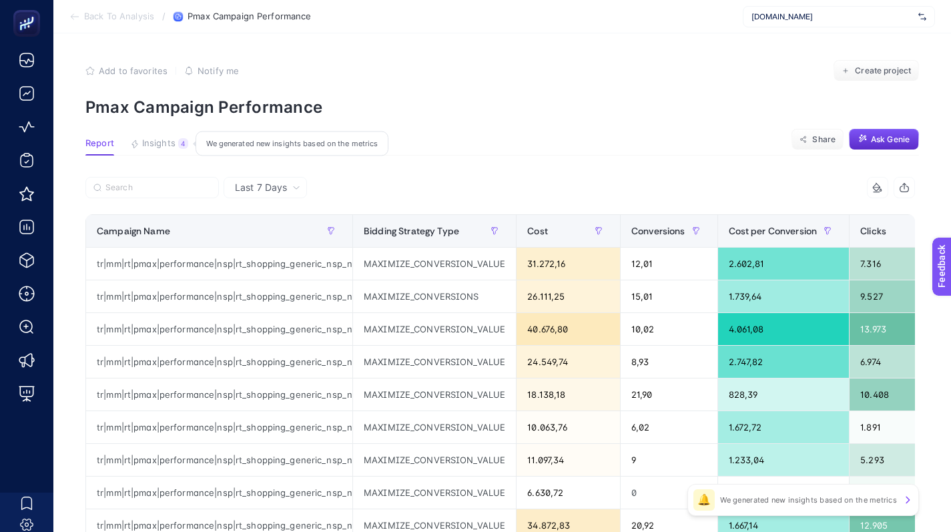
click at [181, 147] on div "4" at bounding box center [183, 143] width 10 height 11
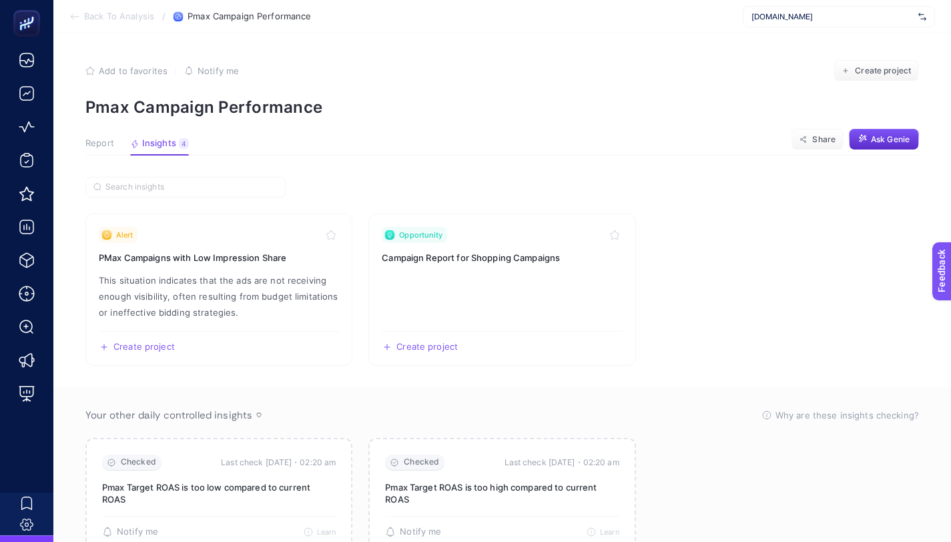
click at [791, 32] on section "Back To Analysis / Pmax Campaign Performance [DOMAIN_NAME]" at bounding box center [501, 16] width 897 height 33
click at [791, 27] on section "Back To Analysis / Pmax Campaign Performance [DOMAIN_NAME]" at bounding box center [501, 16] width 897 height 33
click at [791, 23] on div "[DOMAIN_NAME]" at bounding box center [838, 16] width 192 height 21
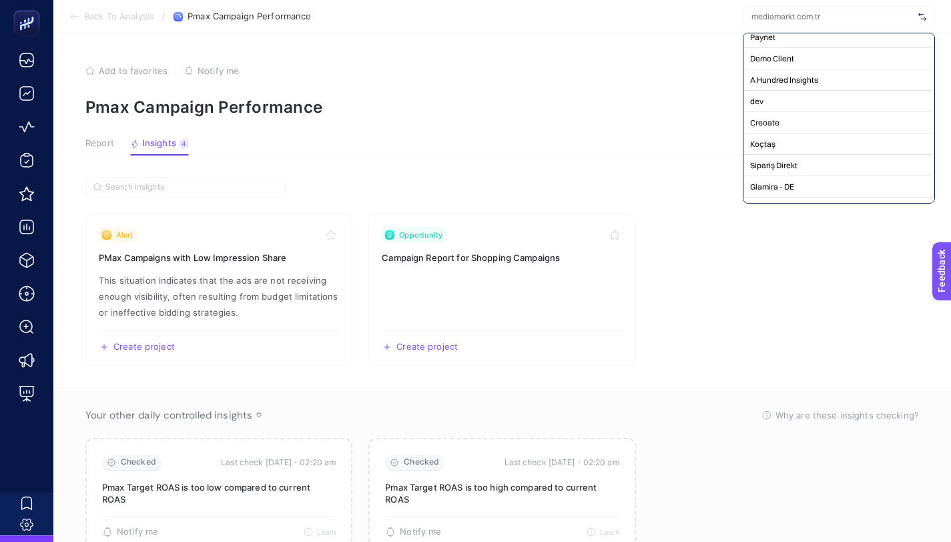
scroll to position [268, 1]
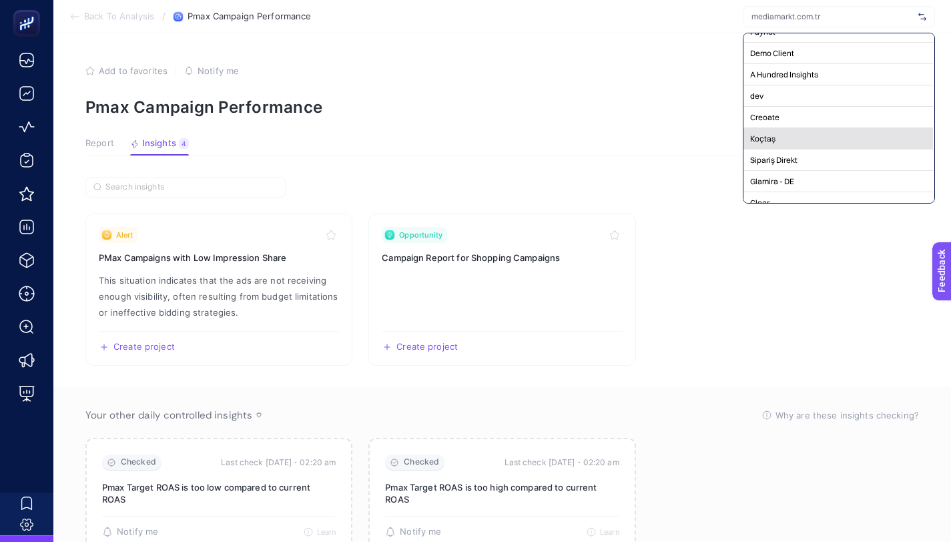
click at [804, 144] on div "Koçtaş" at bounding box center [837, 138] width 191 height 21
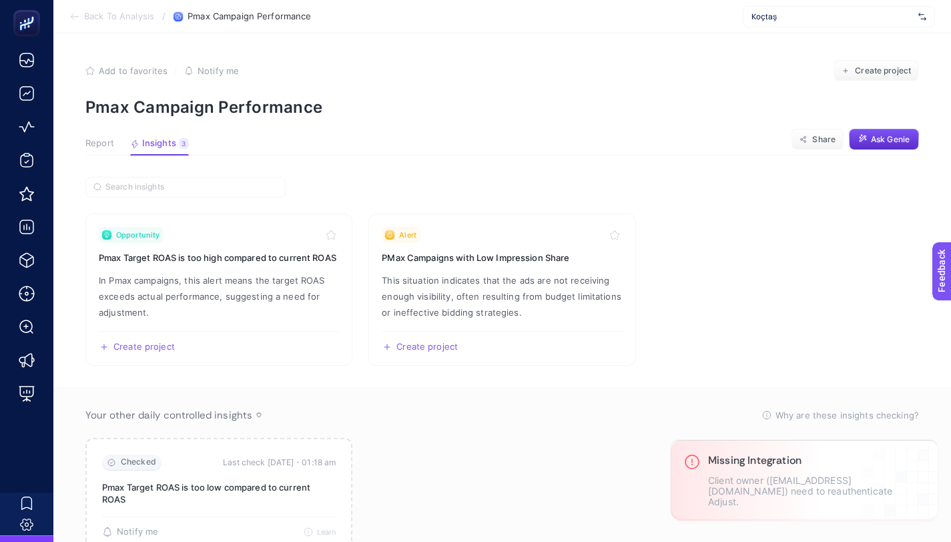
click at [810, 18] on span "Koçtaş" at bounding box center [831, 16] width 161 height 11
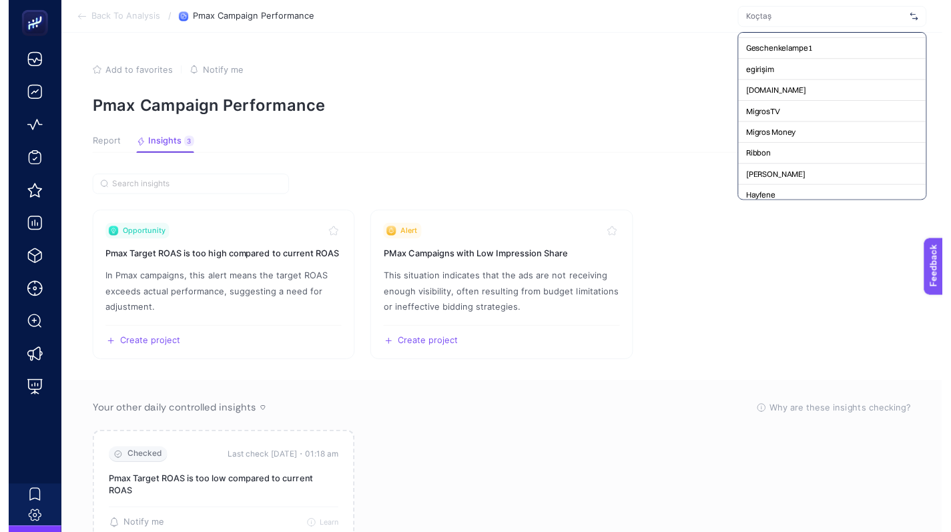
scroll to position [0, 0]
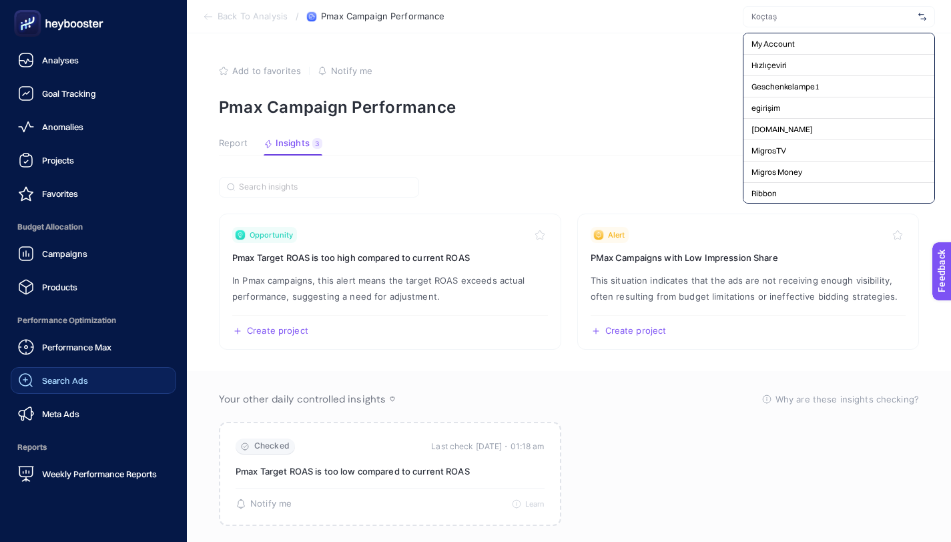
click at [98, 380] on link "Search Ads" at bounding box center [93, 380] width 165 height 27
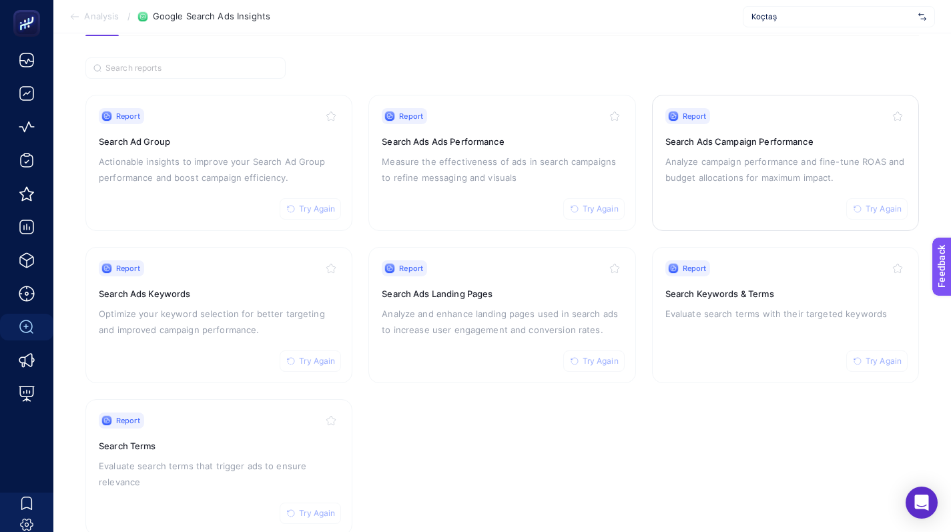
click at [754, 148] on div "Report Try Again Search Ads Campaign Performance Analyze campaign performance a…" at bounding box center [785, 162] width 240 height 109
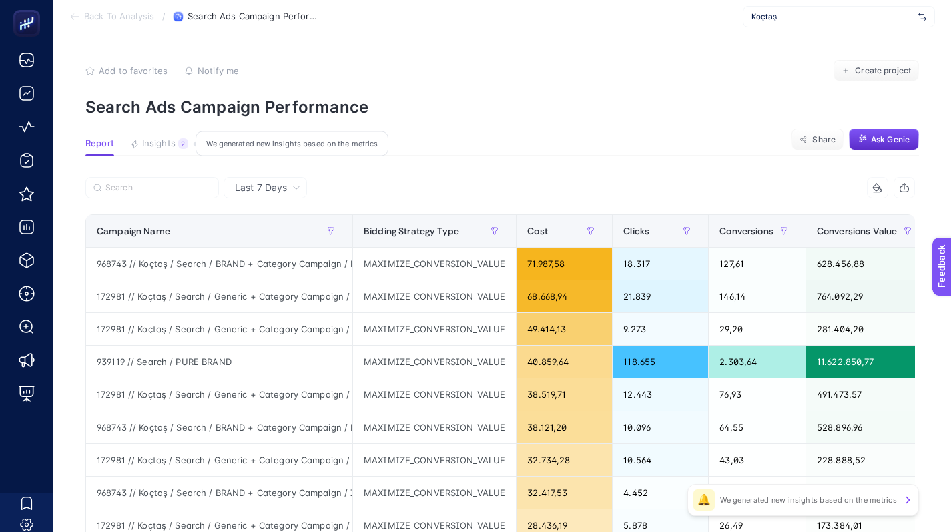
click at [173, 147] on span "Insights" at bounding box center [158, 143] width 33 height 11
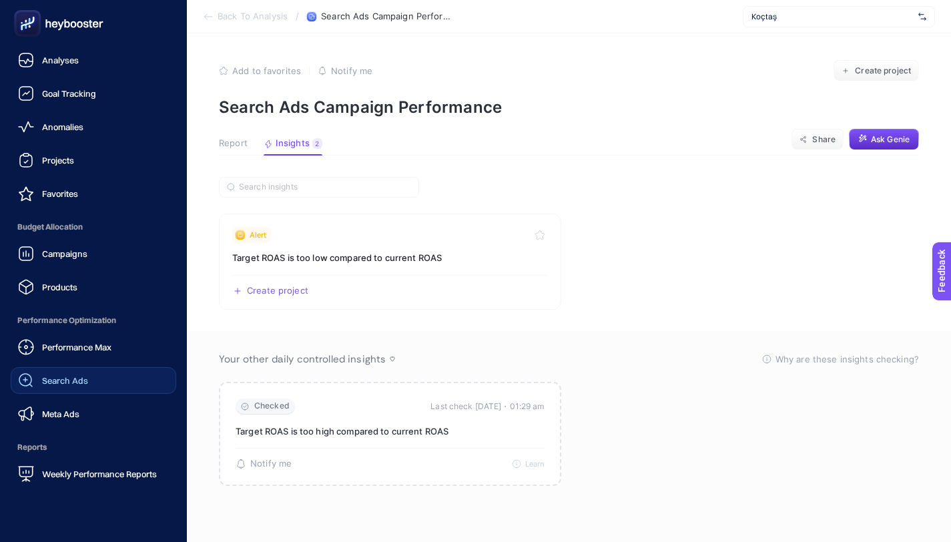
click at [98, 370] on link "Search Ads" at bounding box center [93, 380] width 165 height 27
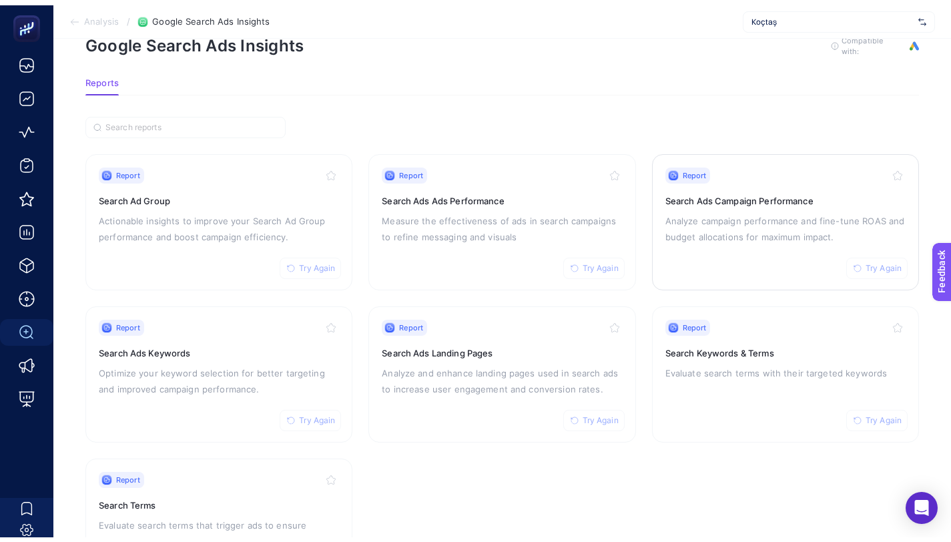
scroll to position [33, 0]
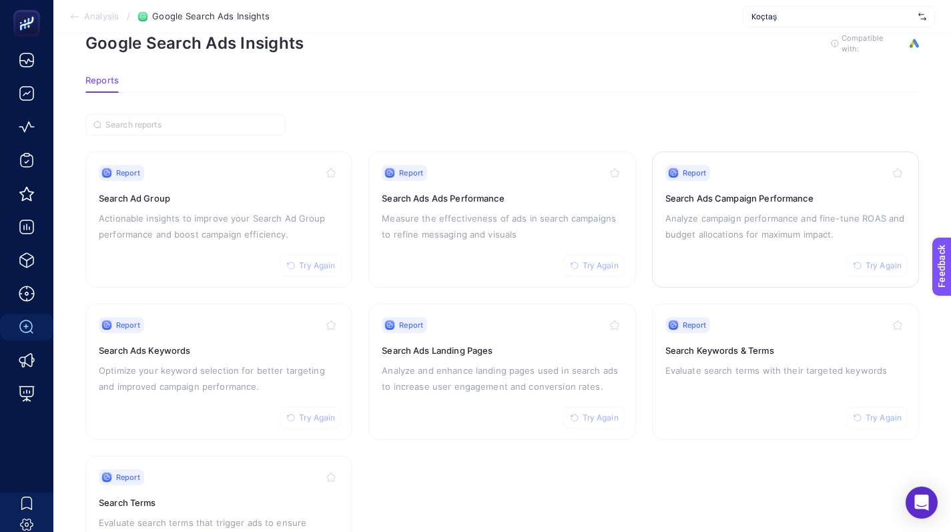
click at [757, 184] on div "Report Try Again Search Ads Campaign Performance Analyze campaign performance a…" at bounding box center [785, 219] width 240 height 109
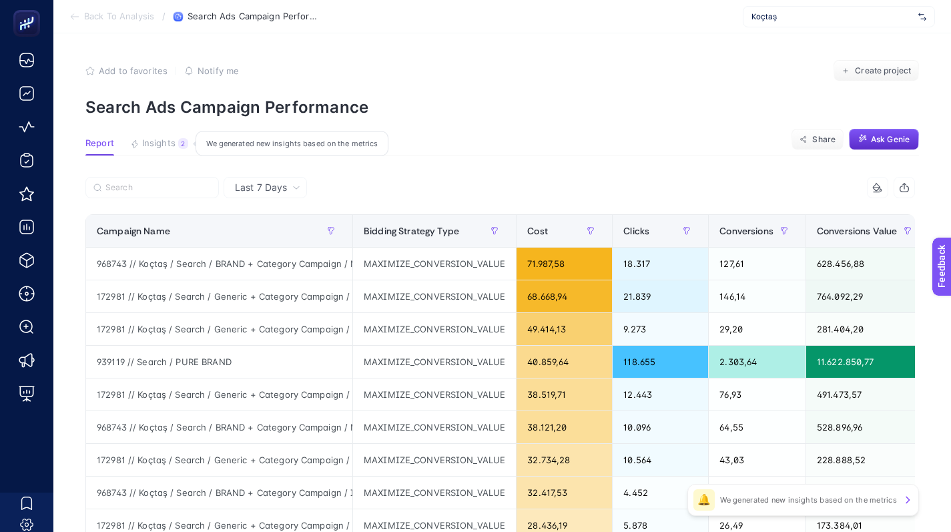
click at [165, 138] on span "Insights" at bounding box center [158, 143] width 33 height 11
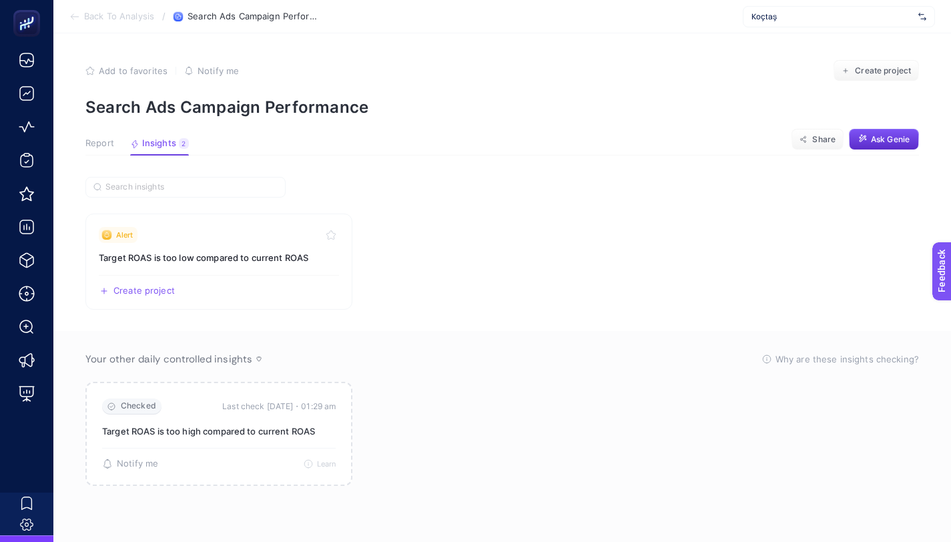
click at [109, 136] on article "Add to favorites false Notify me Create project Search Ads Campaign Performance…" at bounding box center [501, 287] width 897 height 508
click at [110, 139] on span "Report" at bounding box center [99, 143] width 29 height 11
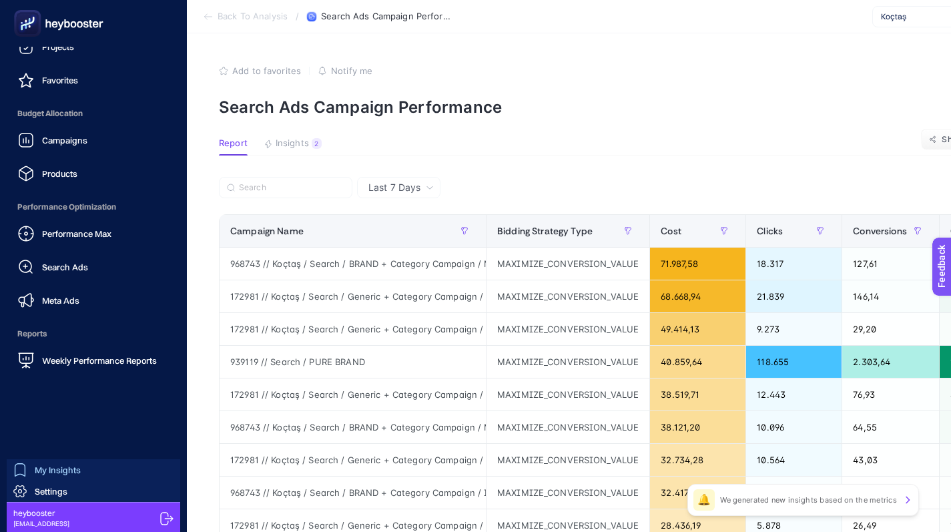
click at [81, 470] on link "My Insights" at bounding box center [93, 469] width 173 height 21
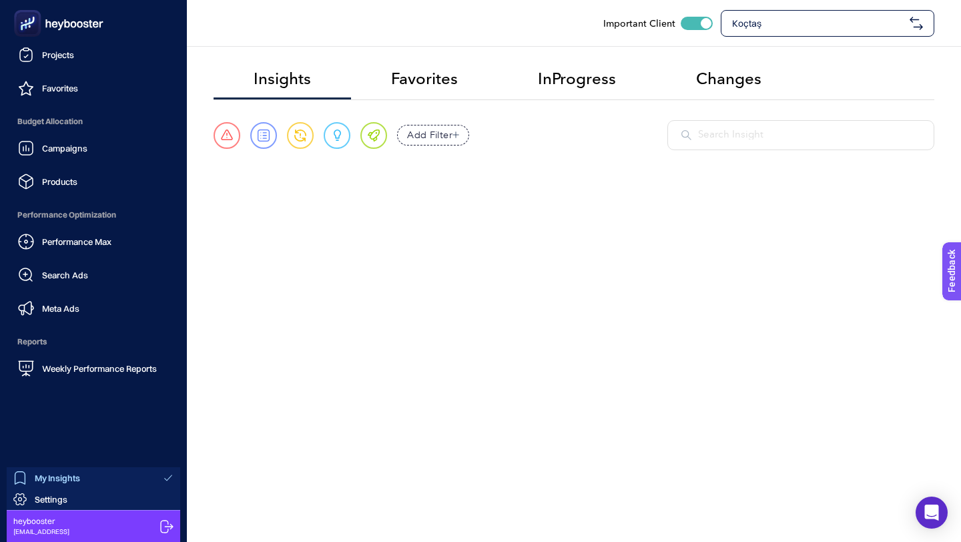
scroll to position [25, 0]
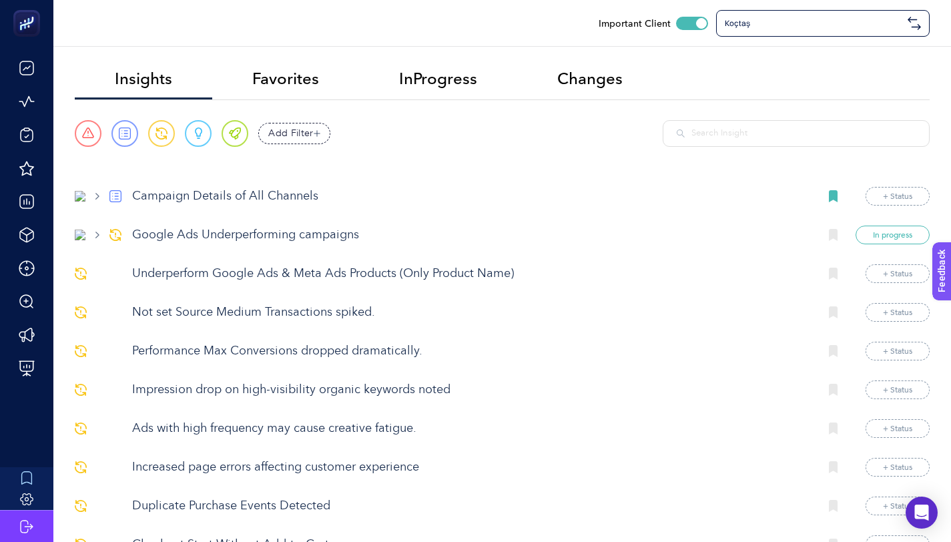
click at [765, 139] on input "text" at bounding box center [803, 133] width 224 height 13
paste input "Weekly P-Max Campaign Reports"
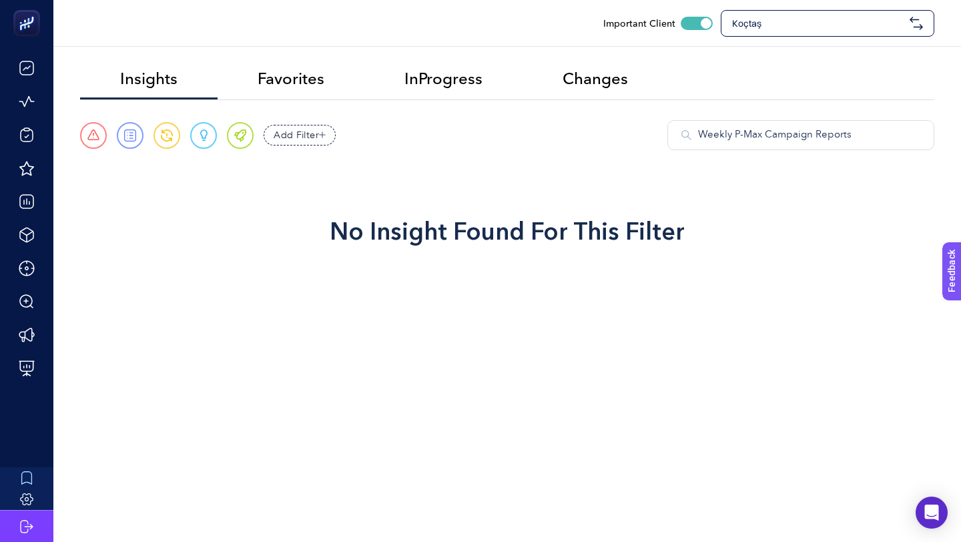
type input "Weekly P-Max Campaign Reports"
click at [764, 23] on span "Koçtaş" at bounding box center [818, 23] width 172 height 13
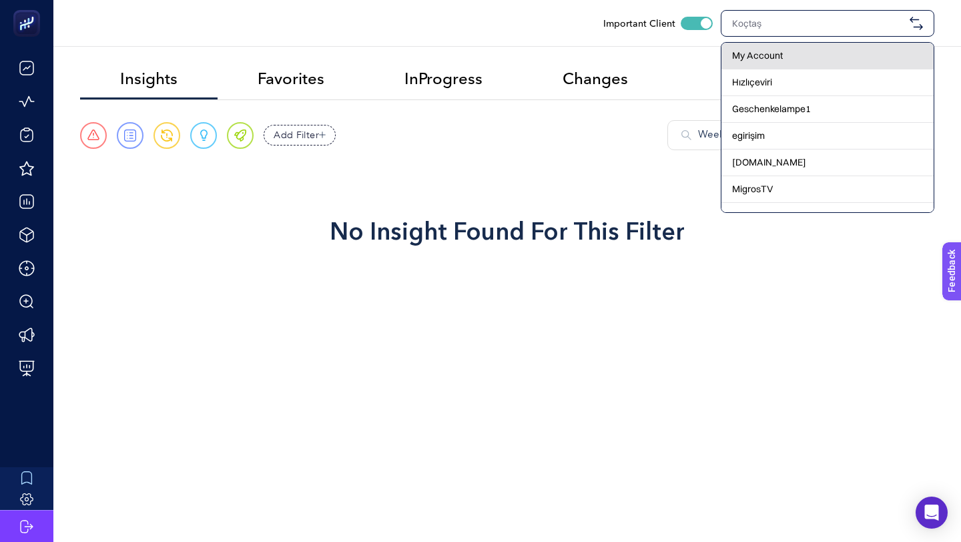
click at [744, 56] on span "My Account" at bounding box center [757, 55] width 51 height 13
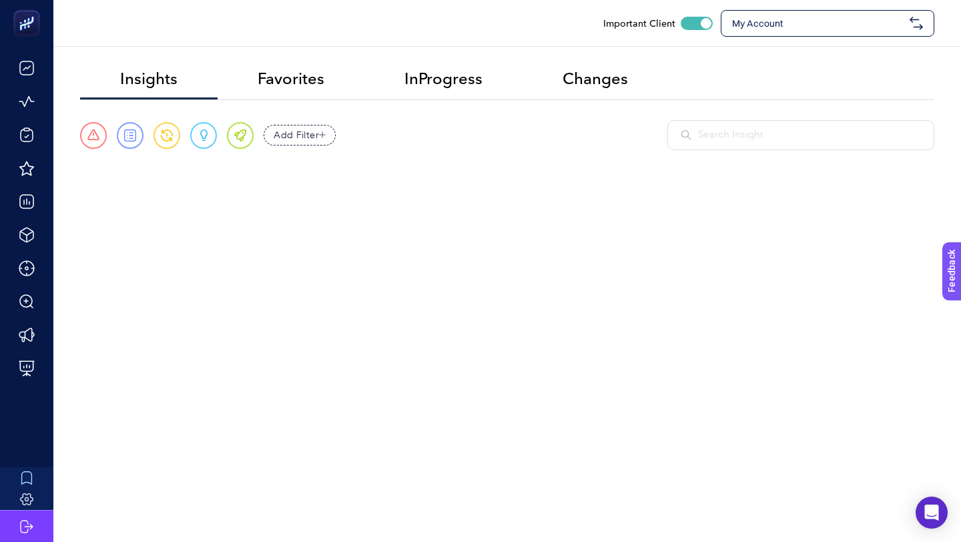
click at [737, 146] on div at bounding box center [800, 135] width 267 height 30
paste input "Weekly P-Max Campaign Reports"
type input "Weekly P-Max Campaign Reports"
click at [243, 191] on p "Weekly P-Max Campaign Reports" at bounding box center [458, 200] width 710 height 18
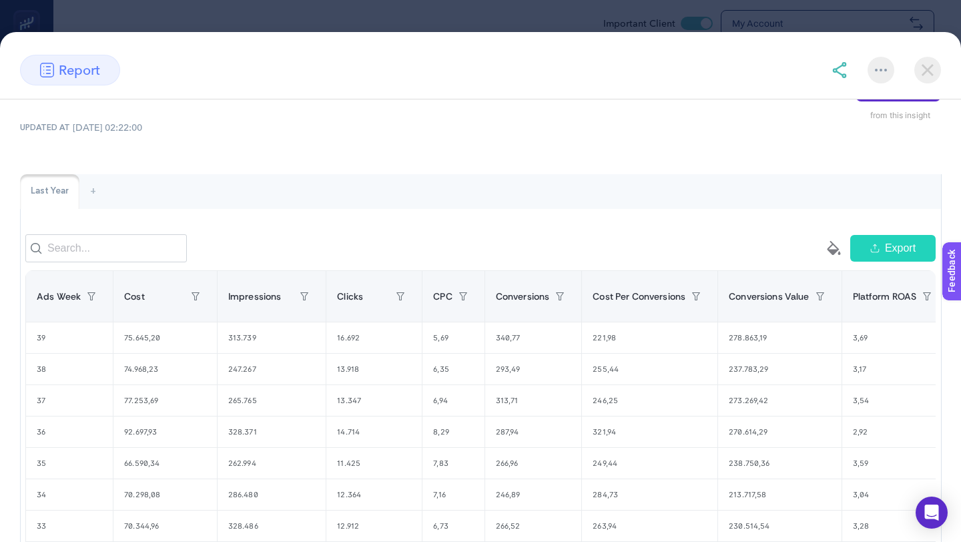
scroll to position [0, 0]
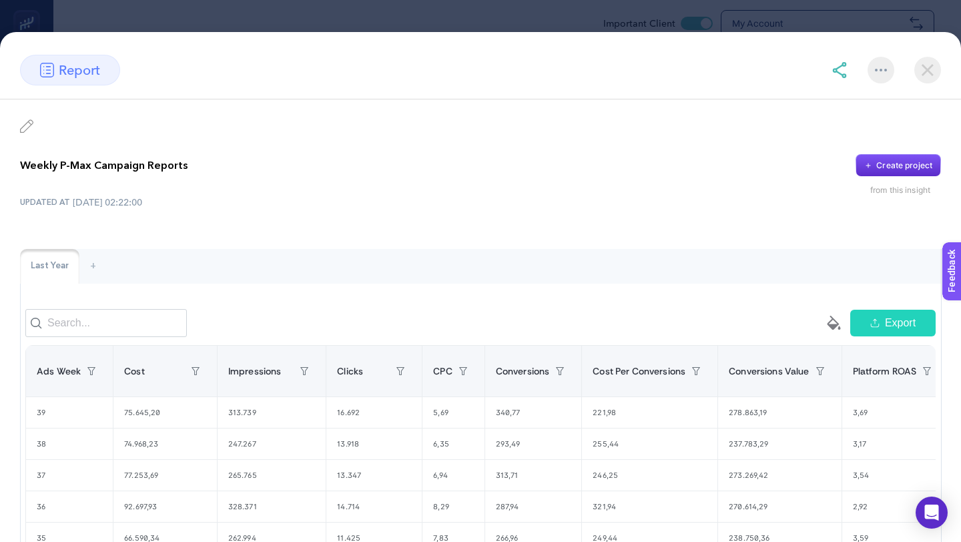
click at [257, 183] on div "Weekly P-Max Campaign Reports Create project from this insight" at bounding box center [480, 174] width 921 height 41
click at [163, 174] on div "Weekly P-Max Campaign Reports Create project" at bounding box center [480, 165] width 921 height 23
click at [837, 73] on img at bounding box center [839, 70] width 16 height 16
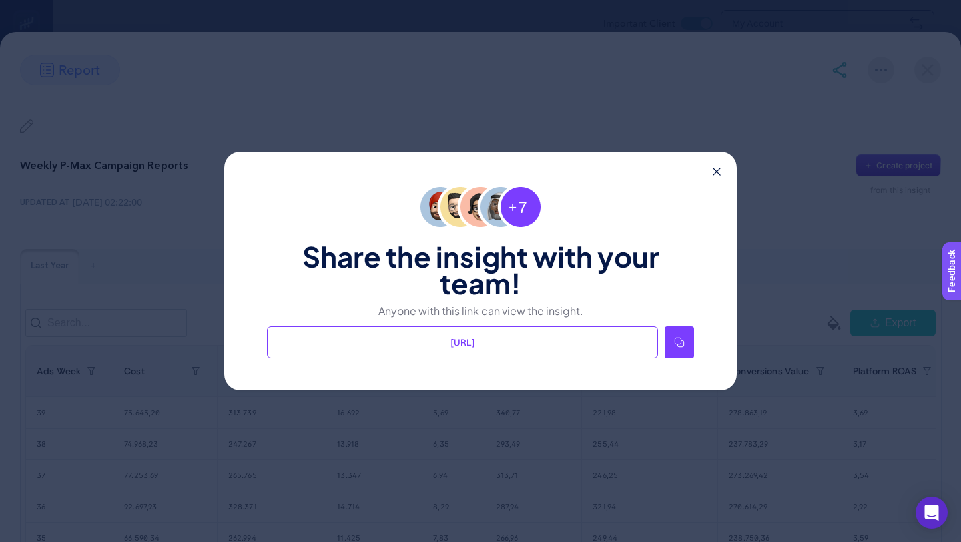
click at [738, 115] on div "Share the insight with your team! Anyone with this link can view the insight. […" at bounding box center [480, 271] width 961 height 542
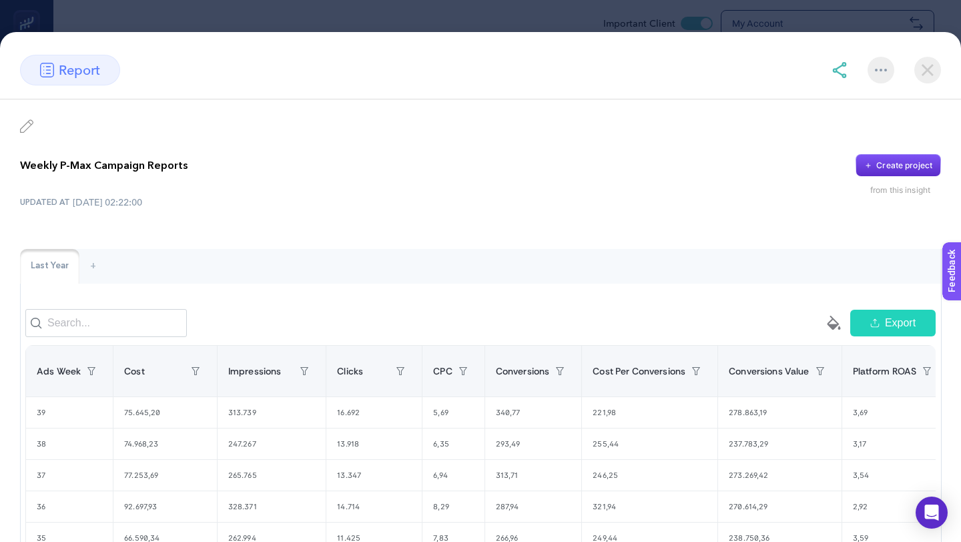
click at [735, 118] on div "Weekly P-Max Campaign Reports Create project from this insight UPDATED AT [DATE…" at bounding box center [480, 451] width 961 height 705
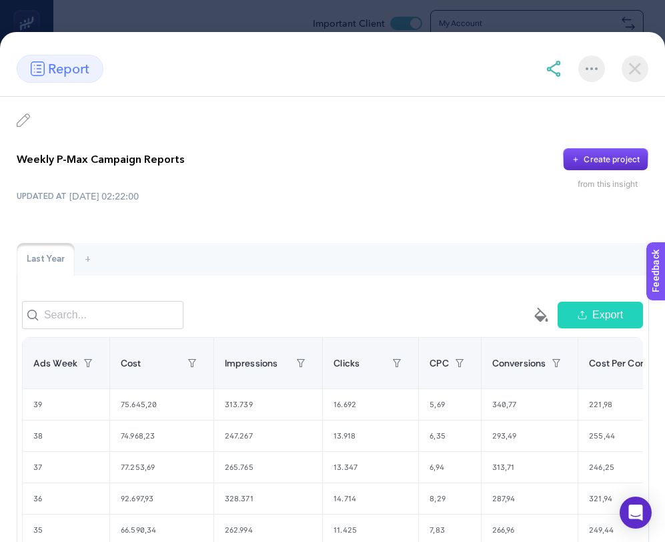
click at [634, 73] on img at bounding box center [635, 68] width 27 height 27
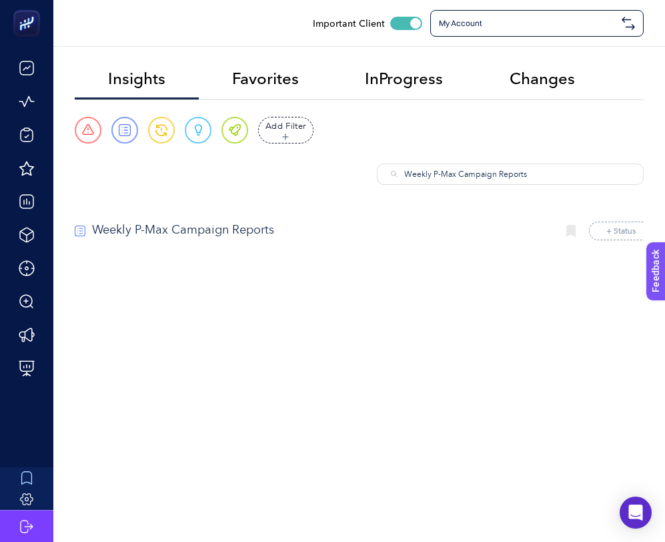
click at [278, 225] on p "Weekly P-Max Campaign Reports" at bounding box center [319, 230] width 454 height 18
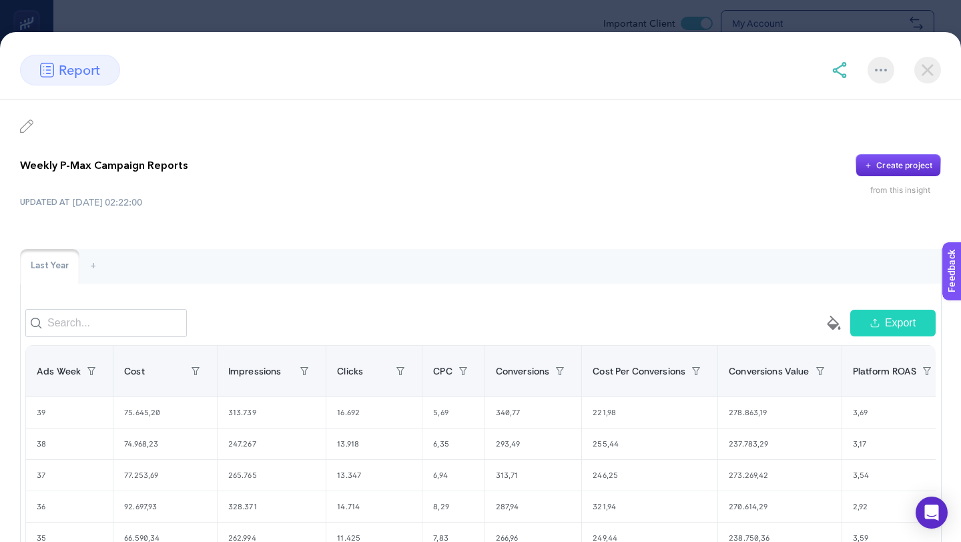
click at [926, 67] on img at bounding box center [927, 70] width 27 height 27
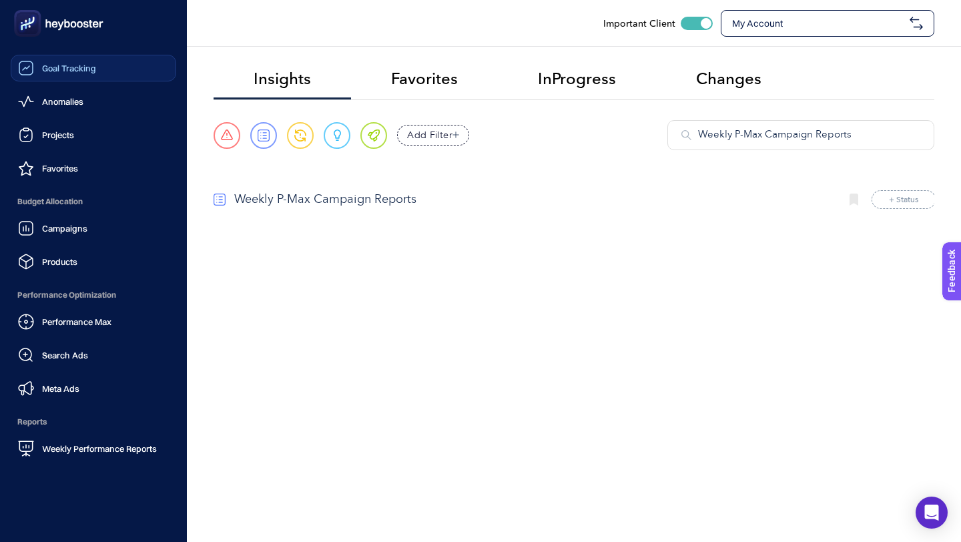
click at [73, 63] on span "Goal Tracking" at bounding box center [69, 68] width 54 height 11
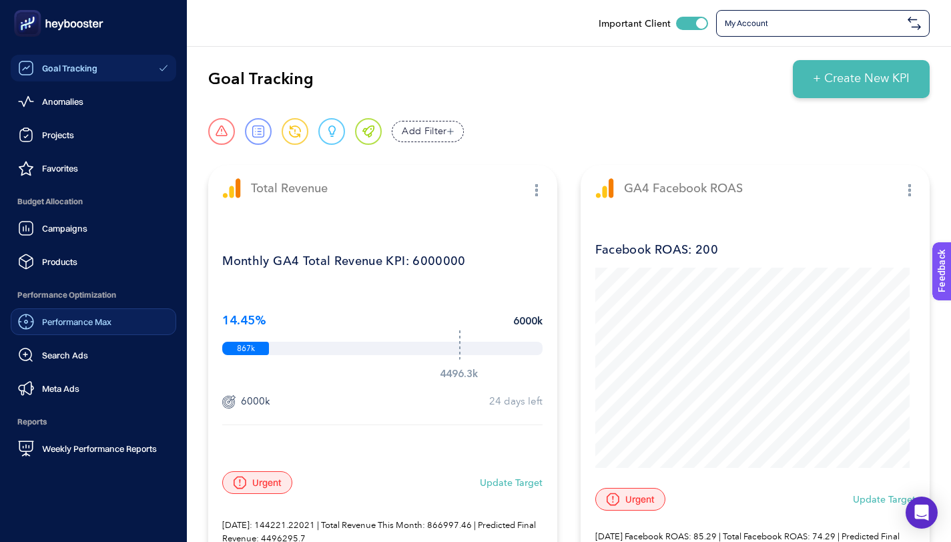
click at [77, 328] on div "Performance Max" at bounding box center [64, 322] width 93 height 16
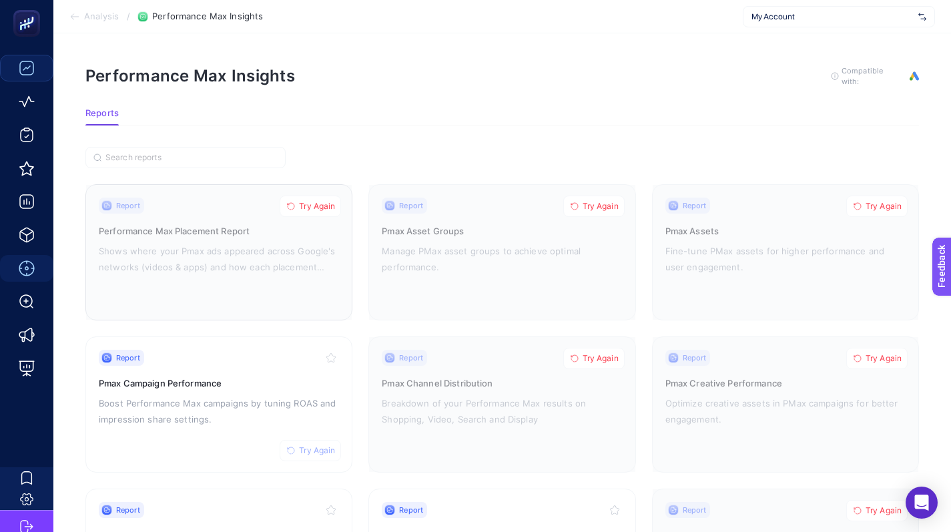
click at [298, 270] on div at bounding box center [219, 252] width 266 height 135
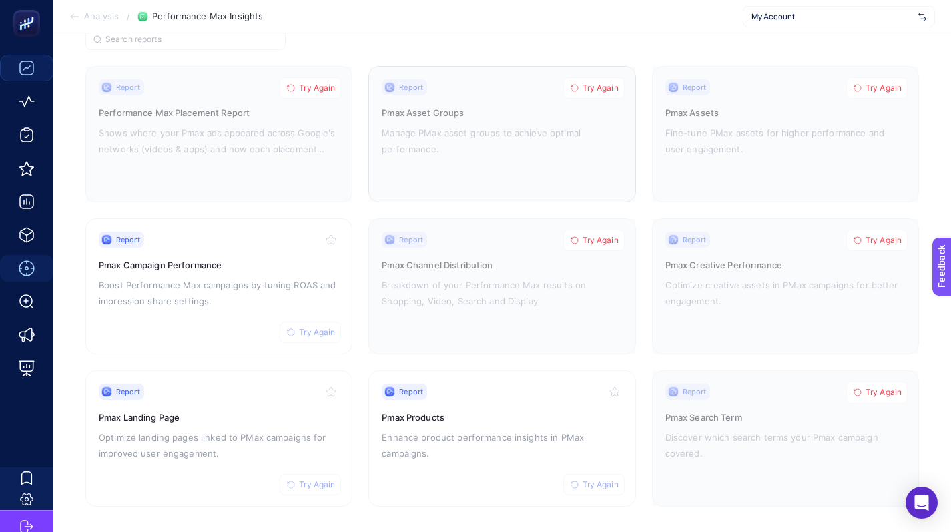
scroll to position [123, 0]
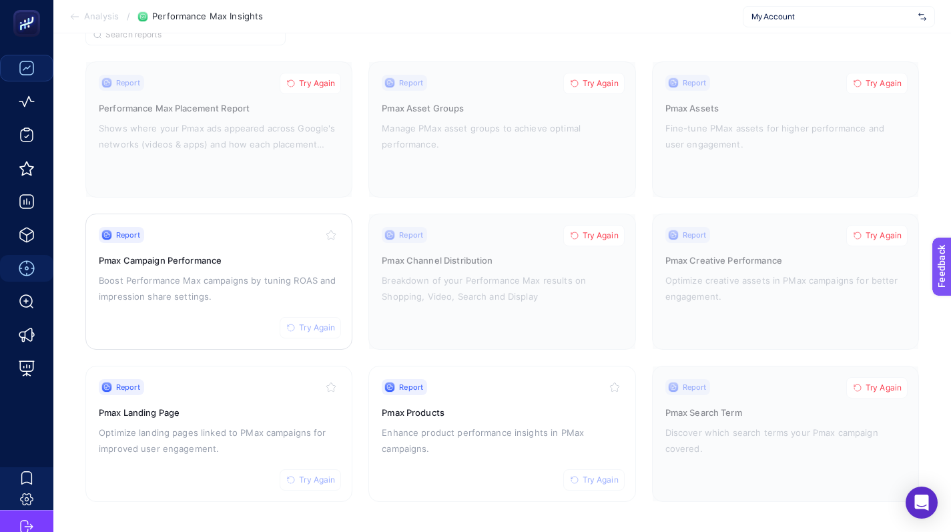
click at [233, 289] on p "Boost Performance Max campaigns by tuning ROAS and impression share settings." at bounding box center [219, 288] width 240 height 32
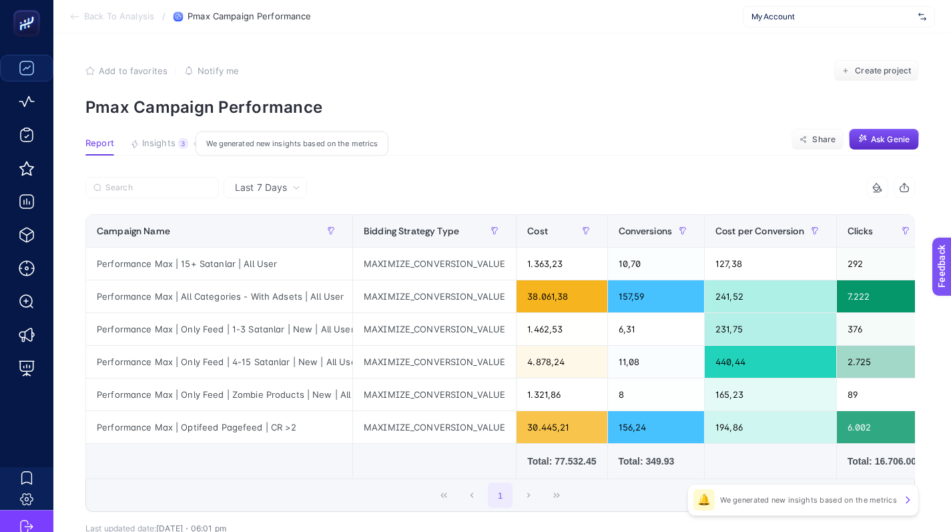
click at [180, 149] on button "Insights 3 We generated new insights based on the metrics" at bounding box center [159, 146] width 58 height 17
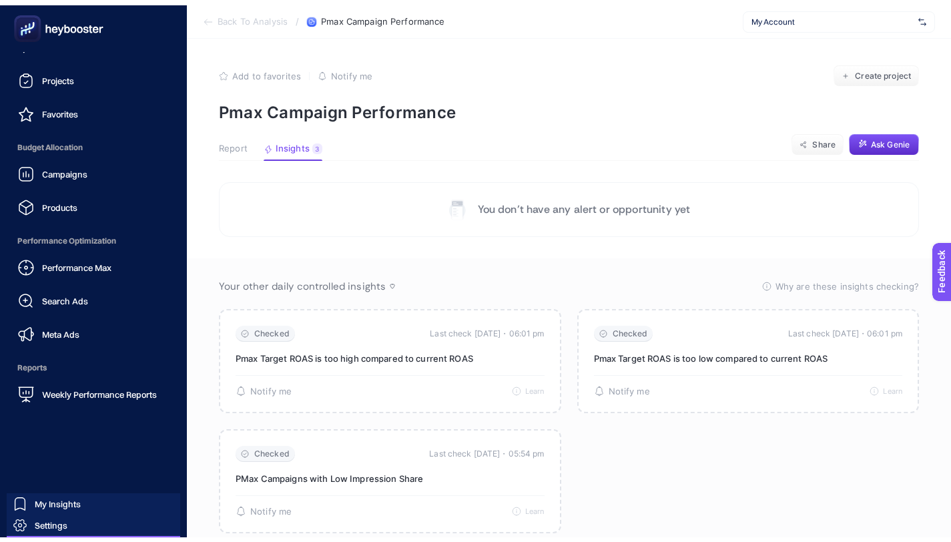
scroll to position [115, 0]
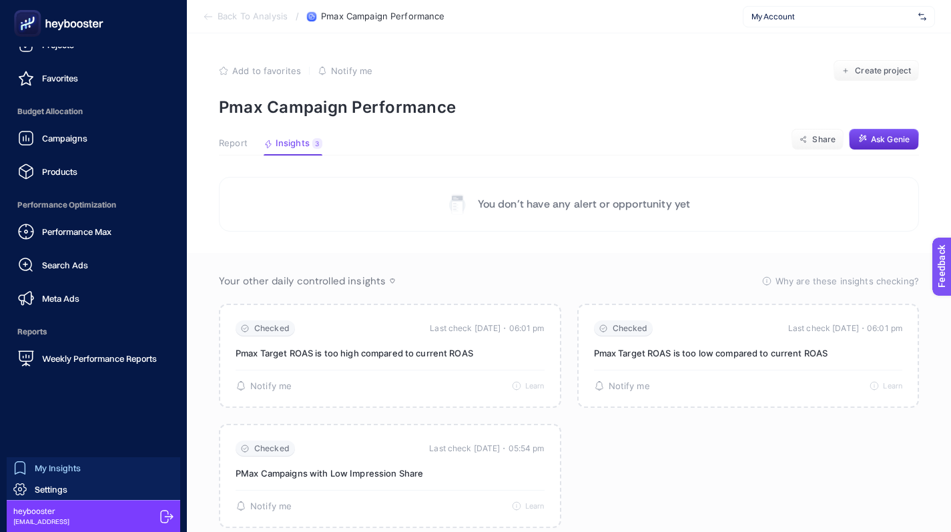
click at [68, 468] on span "My Insights" at bounding box center [58, 467] width 46 height 11
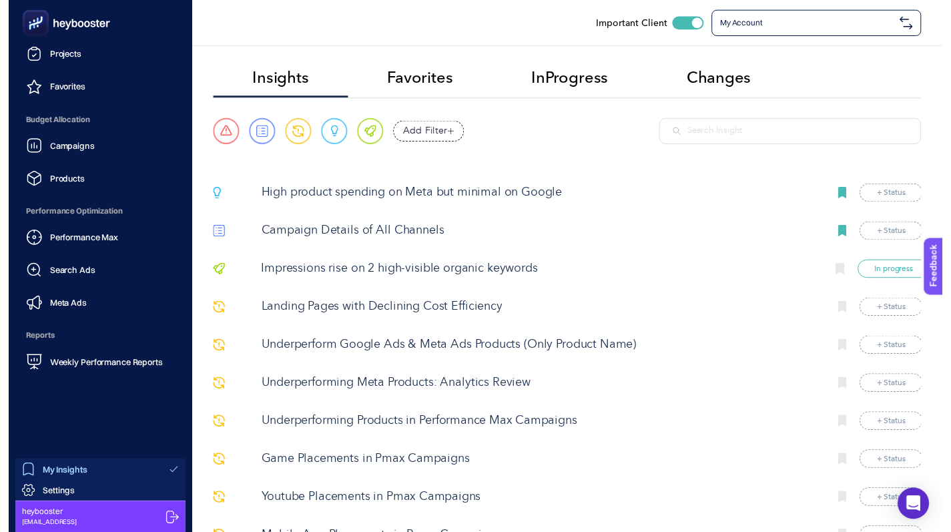
scroll to position [25, 0]
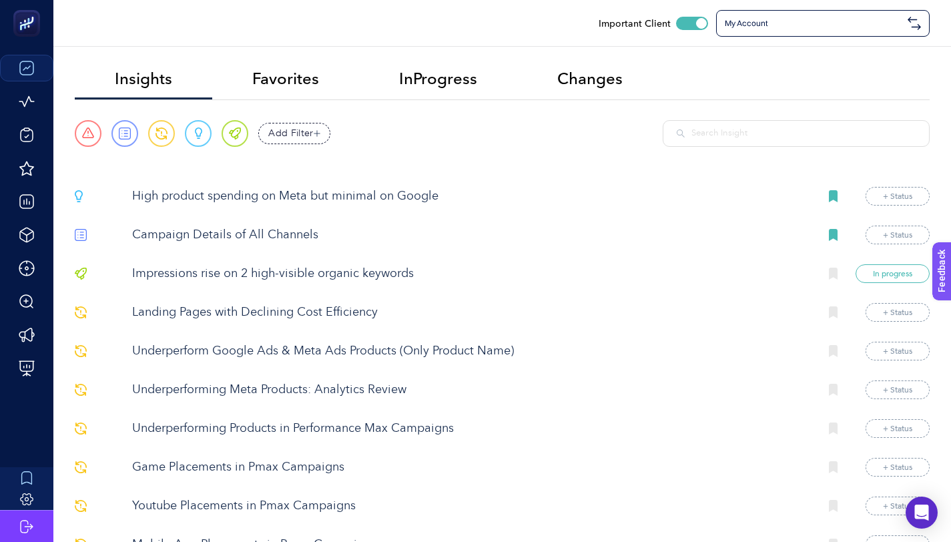
click at [744, 133] on input "text" at bounding box center [803, 133] width 224 height 13
paste input "[URL]"
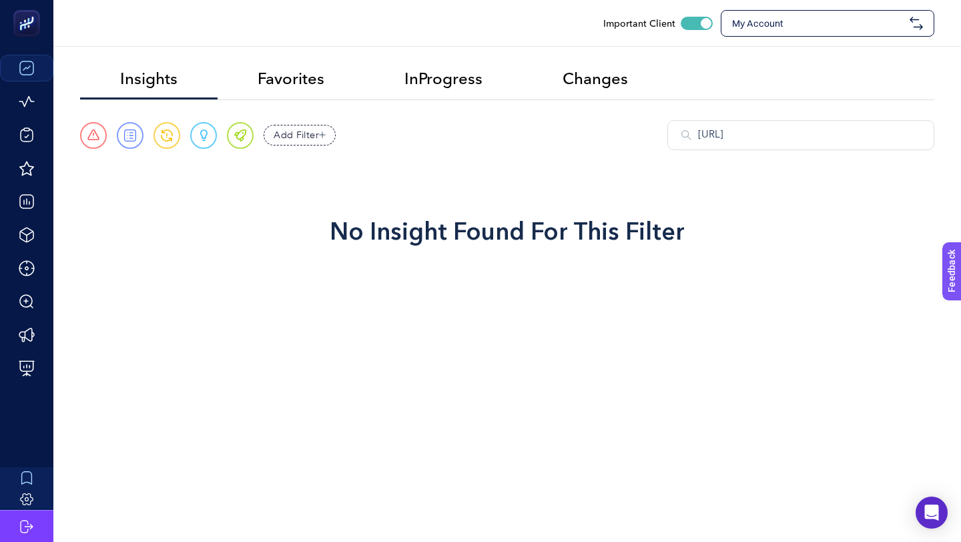
type input "[URL]"
click at [778, 125] on div "[URL]" at bounding box center [800, 135] width 267 height 30
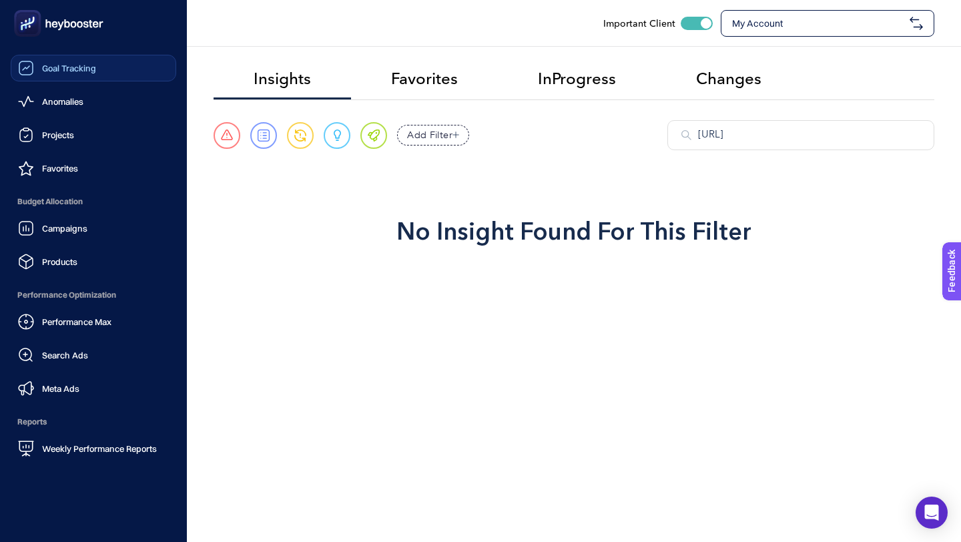
click at [92, 370] on div "Performance Max Search Ads Meta Ads" at bounding box center [93, 354] width 165 height 93
click at [92, 362] on link "Search Ads" at bounding box center [93, 355] width 165 height 27
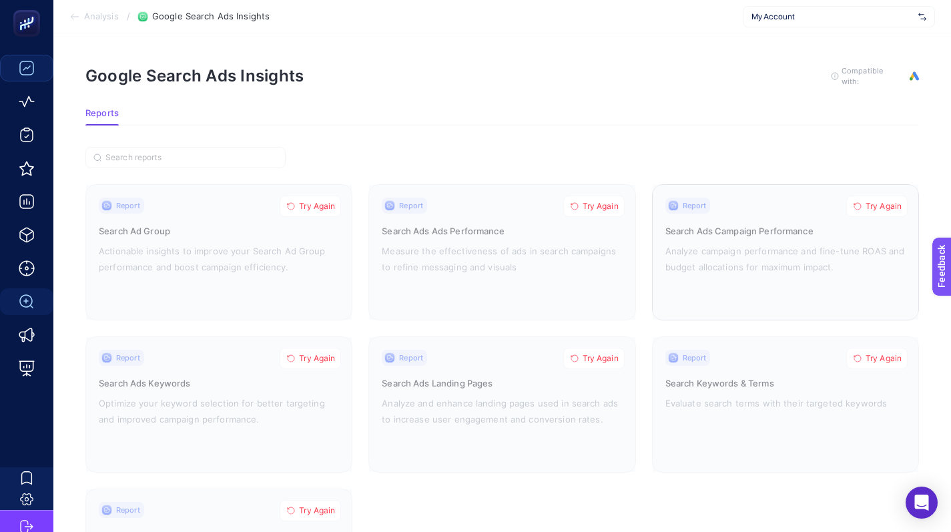
click at [726, 276] on div at bounding box center [785, 252] width 266 height 135
click at [874, 210] on button "Try Again" at bounding box center [876, 205] width 61 height 21
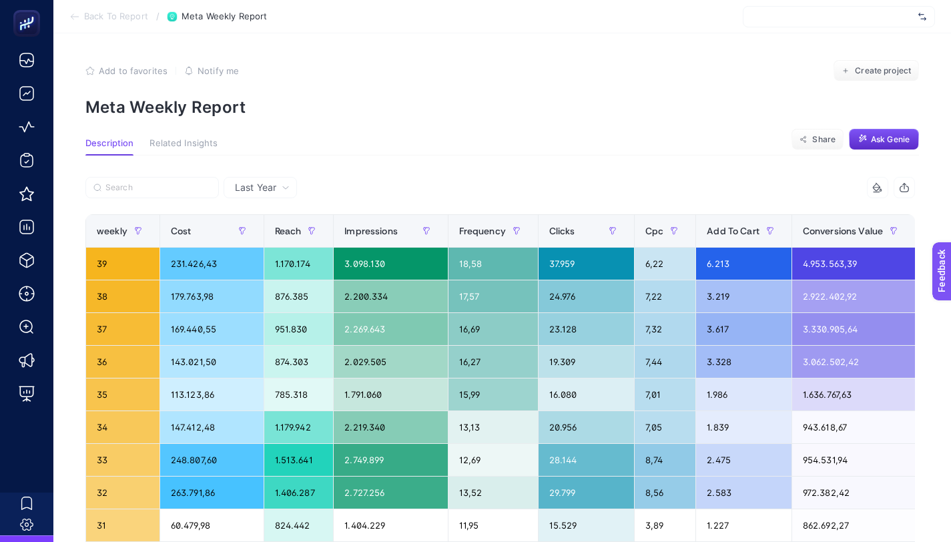
click at [158, 100] on p "Meta Weekly Report" at bounding box center [501, 106] width 833 height 19
click at [158, 99] on p "Meta Weekly Report" at bounding box center [501, 106] width 833 height 19
click at [157, 99] on p "Meta Weekly Report" at bounding box center [501, 106] width 833 height 19
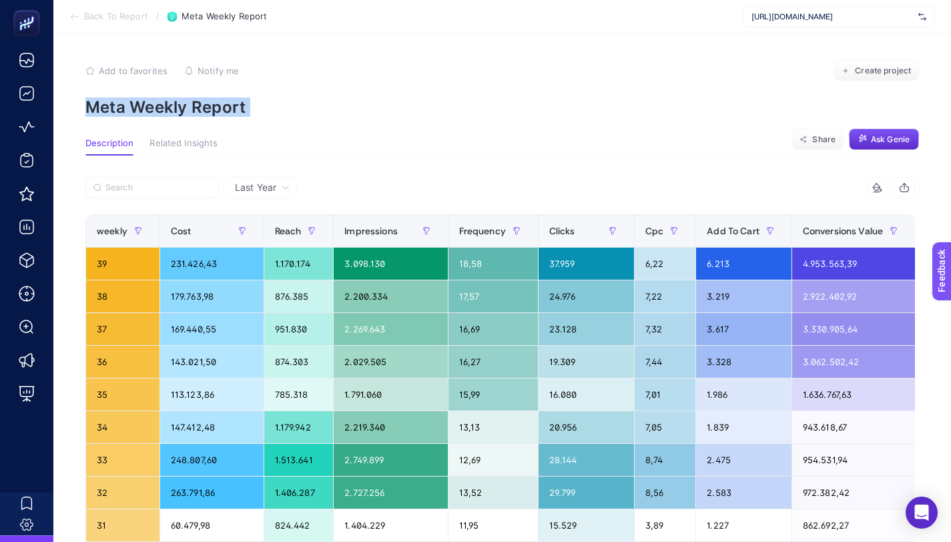
copy article "Meta Weekly Report"
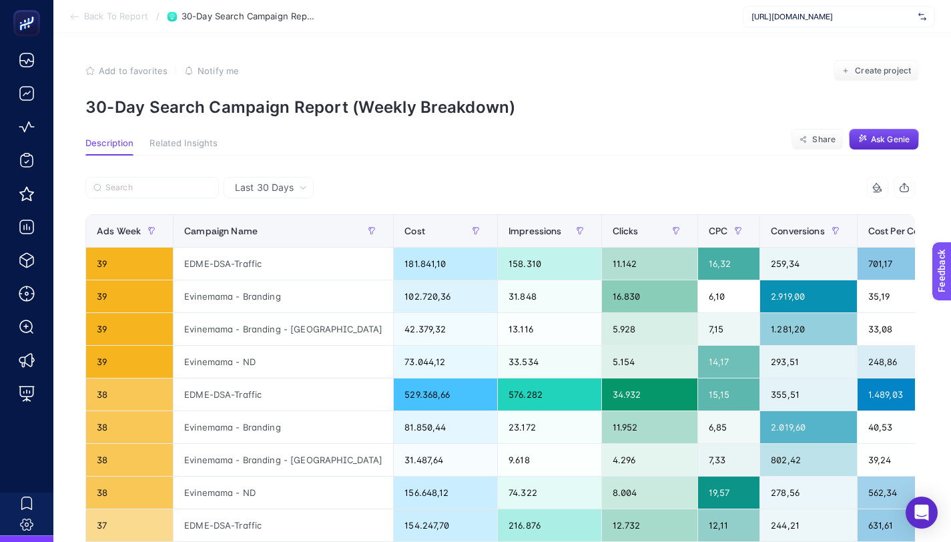
click at [412, 111] on p "30-Day Search Campaign Report (Weekly Breakdown)" at bounding box center [501, 106] width 833 height 19
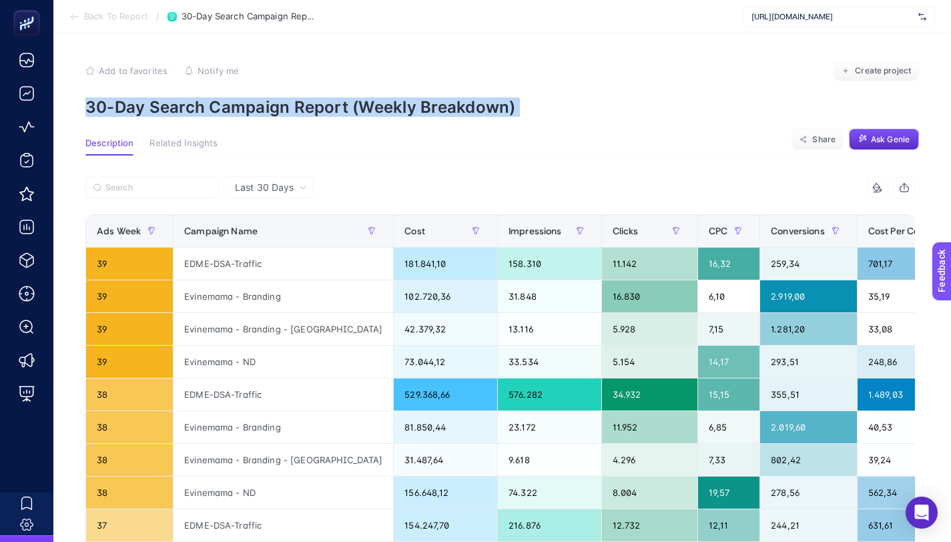
click at [412, 111] on p "30-Day Search Campaign Report (Weekly Breakdown)" at bounding box center [501, 106] width 833 height 19
copy article "30-Day Search Campaign Report (Weekly Breakdown)"
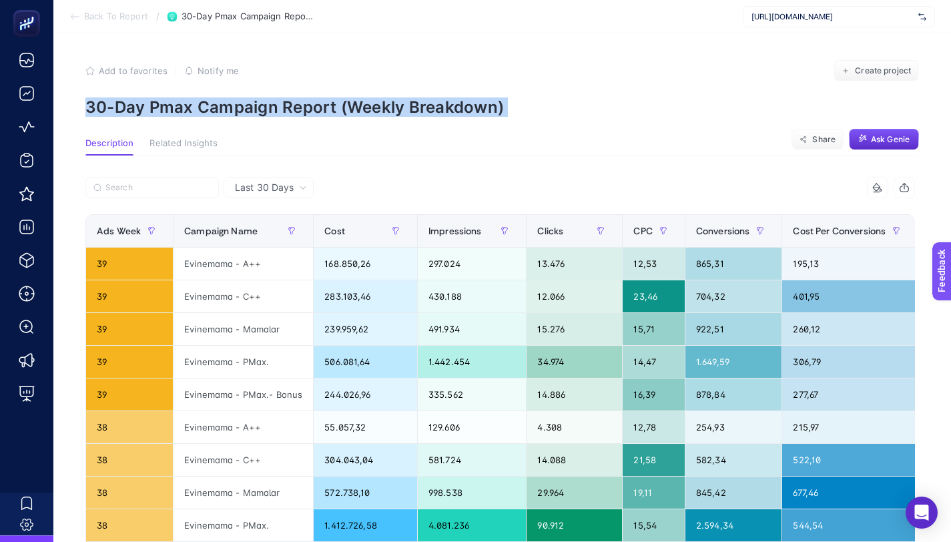
copy article "30-Day Pmax Campaign Report (Weekly Breakdown)"
